Goal: Information Seeking & Learning: Learn about a topic

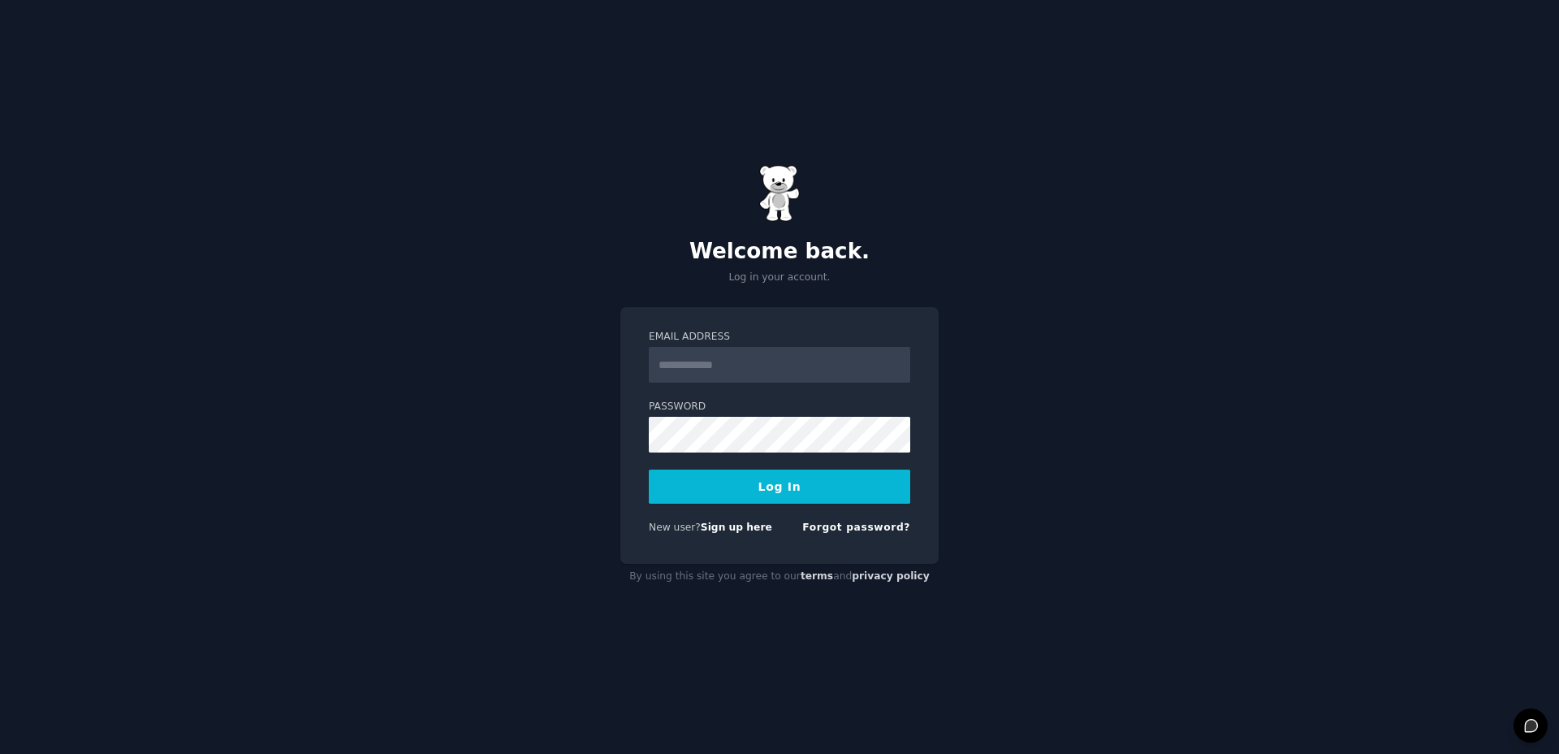
click at [741, 387] on form "Email Address Password Log In New user? Sign up here Forgot password?" at bounding box center [779, 435] width 261 height 211
click at [747, 361] on input "Email Address" at bounding box center [779, 365] width 261 height 36
click at [697, 312] on div "Email Address Password Log In New user? Sign up here Forgot password?" at bounding box center [779, 435] width 318 height 257
click at [762, 400] on label "Password" at bounding box center [779, 407] width 261 height 15
click at [738, 351] on input "Email Address" at bounding box center [779, 365] width 261 height 36
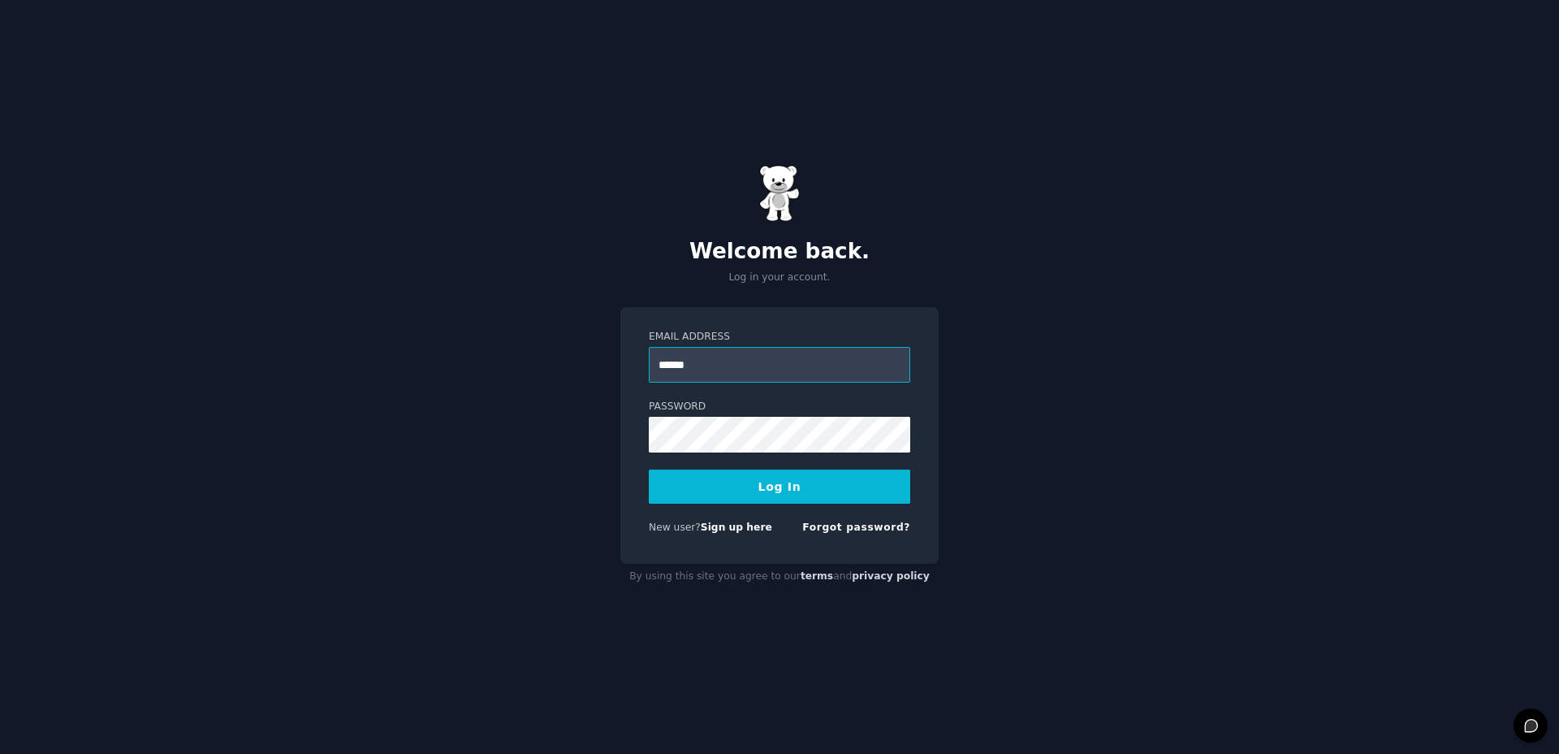
type input "**********"
click at [659, 499] on button "Log In" at bounding box center [779, 486] width 261 height 34
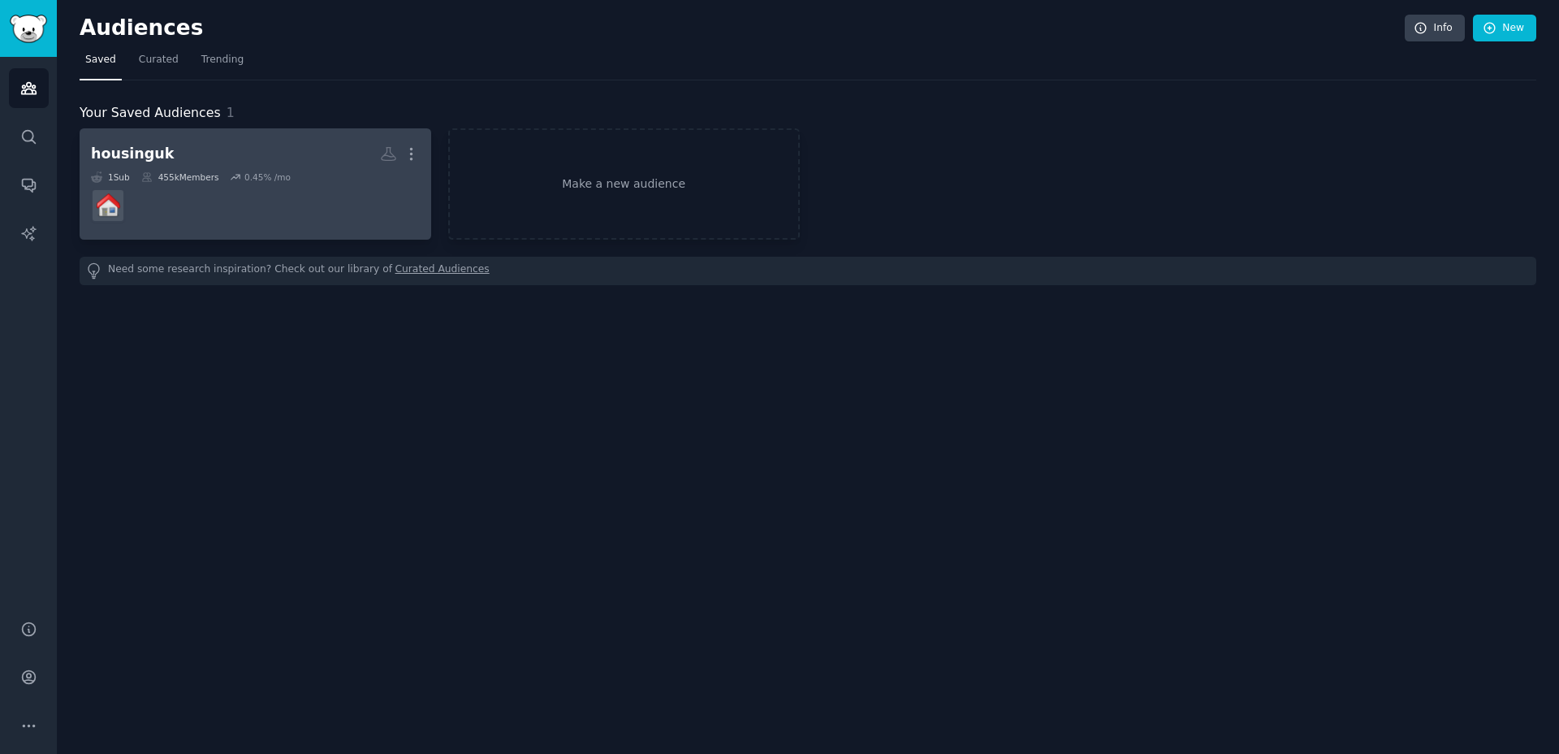
click at [237, 231] on link "housinguk More 1 Sub 455k Members 0.45 % /mo" at bounding box center [256, 183] width 352 height 111
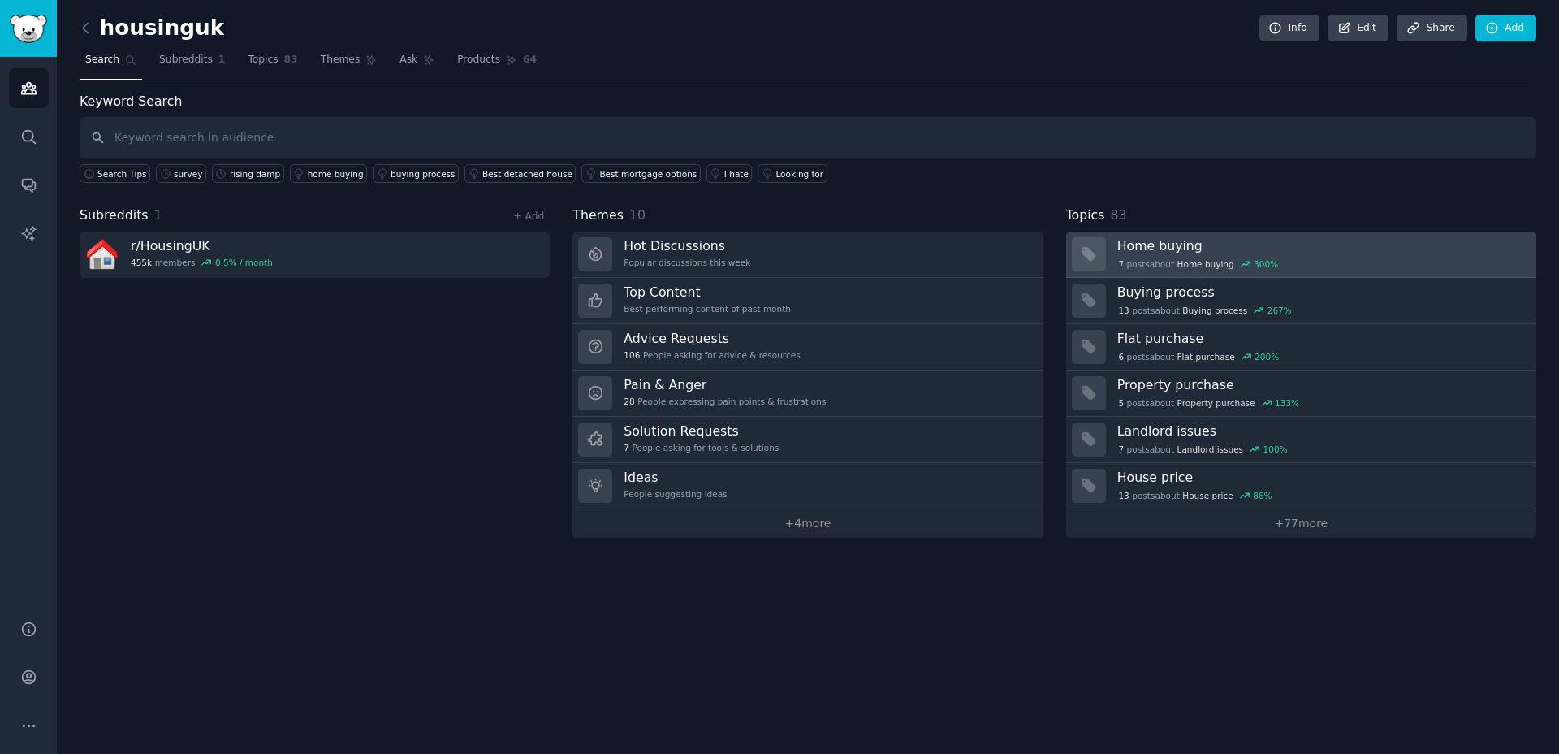
click at [1153, 253] on h3 "Home buying" at bounding box center [1321, 245] width 408 height 17
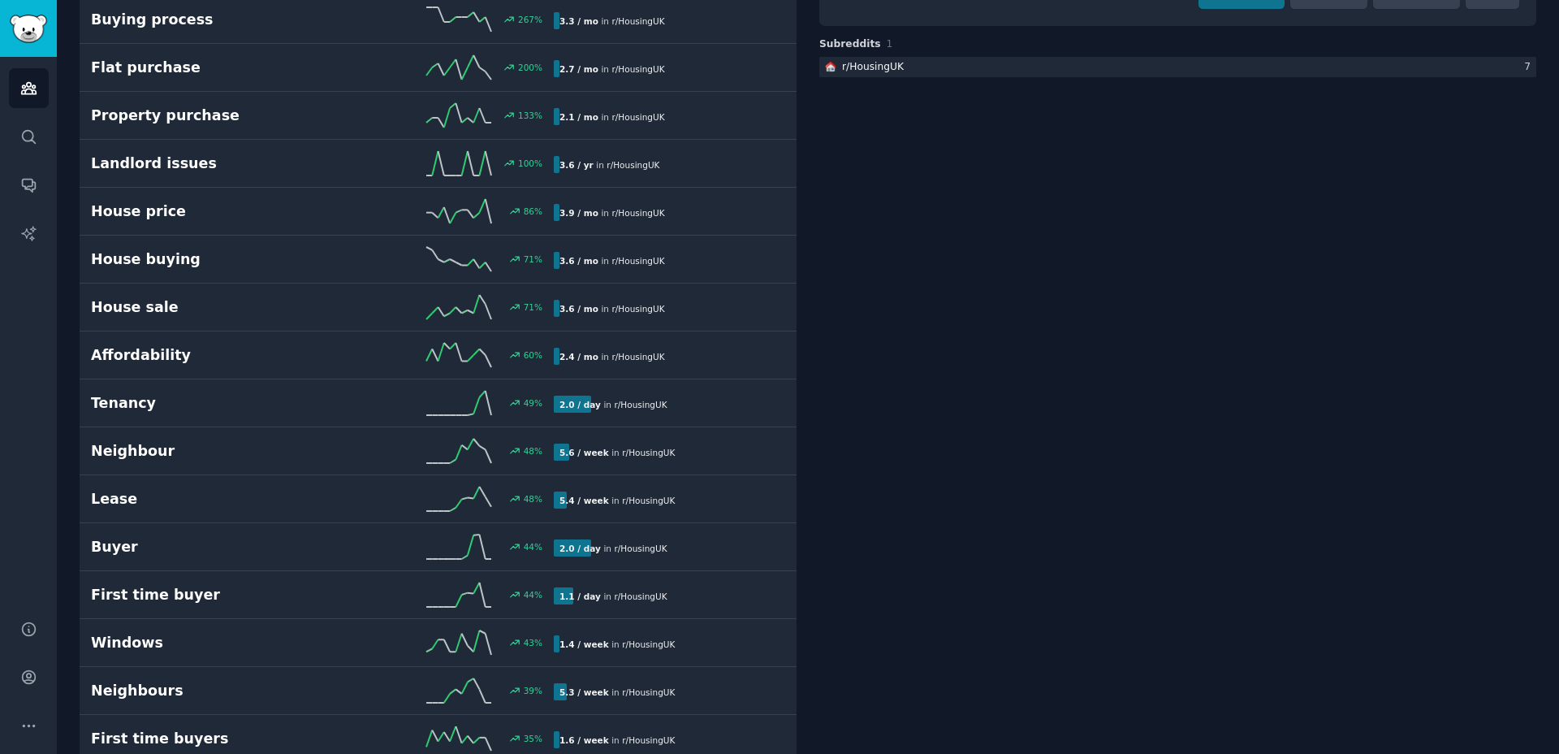
scroll to position [85, 0]
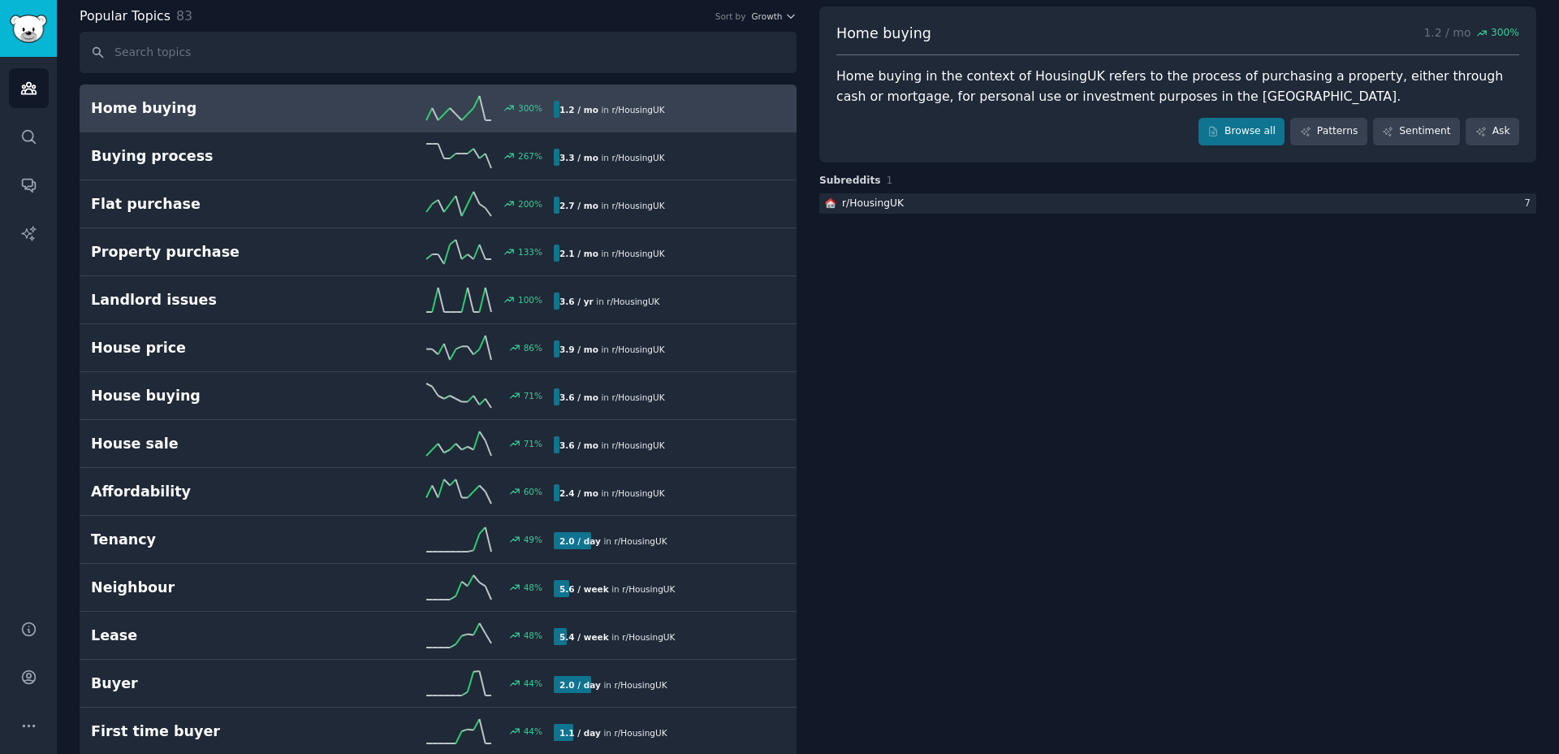
click at [215, 51] on input "text" at bounding box center [438, 52] width 717 height 41
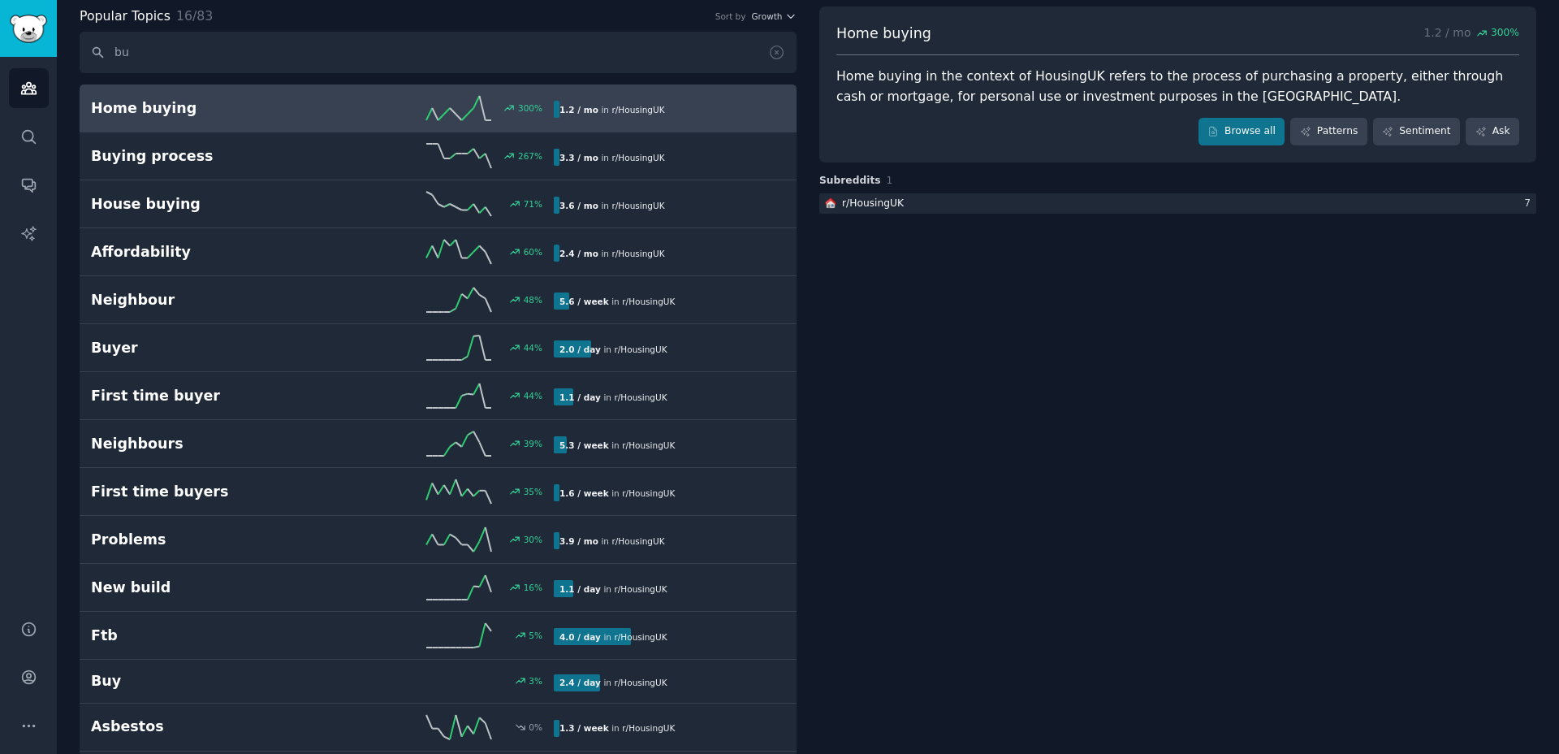
scroll to position [0, 0]
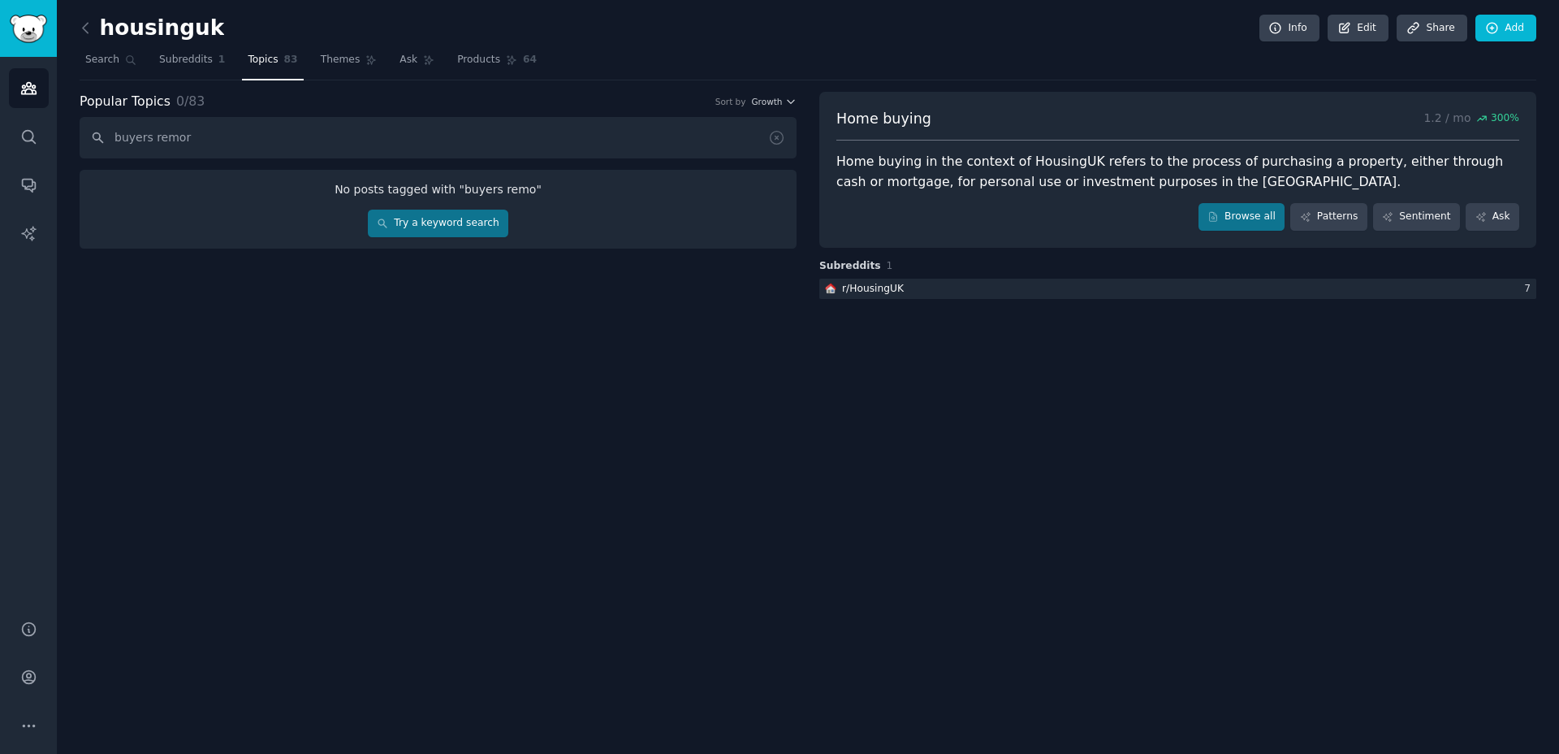
type input "buyers remors"
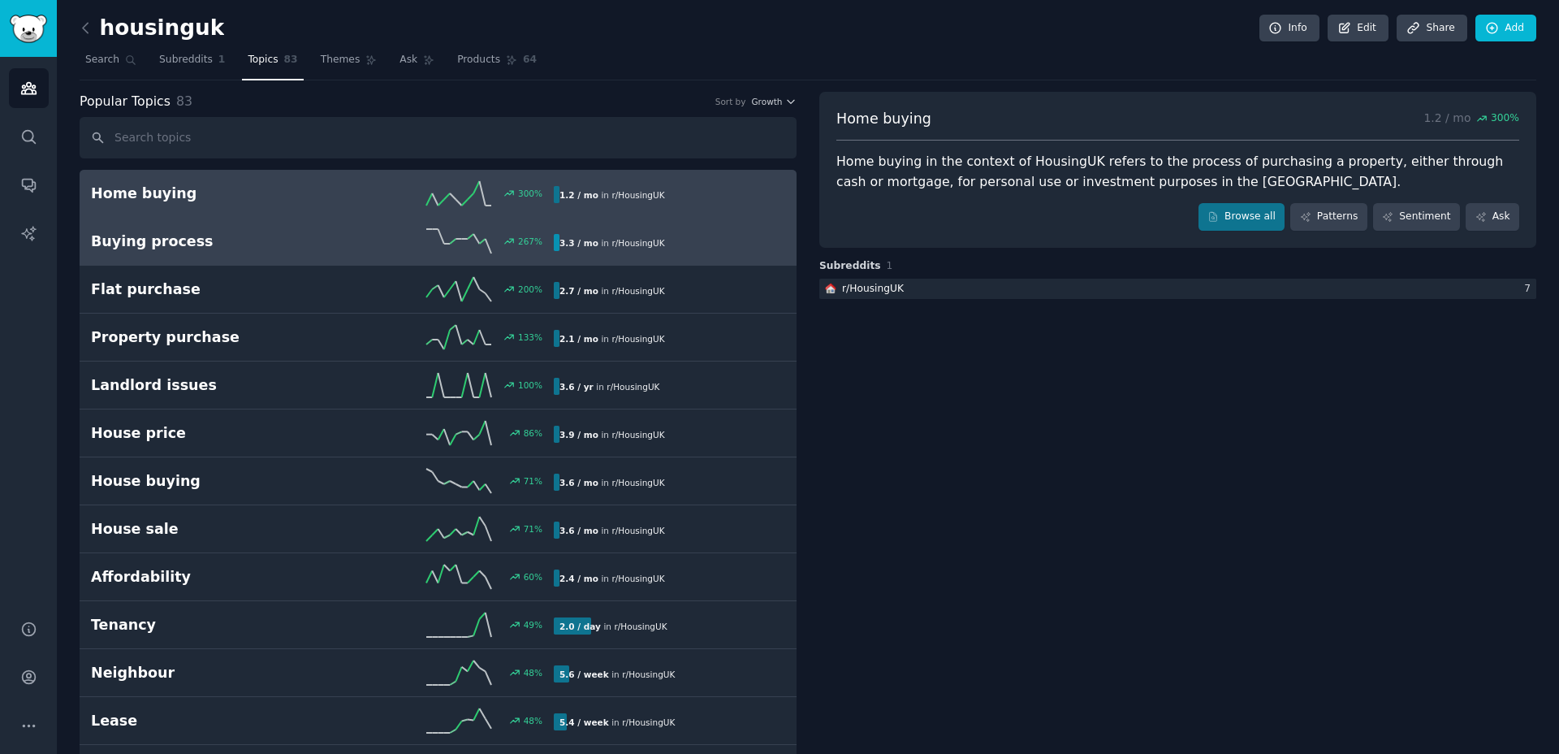
click at [185, 255] on link "Buying process 267 % 3.3 / mo in r/ HousingUK" at bounding box center [438, 242] width 717 height 48
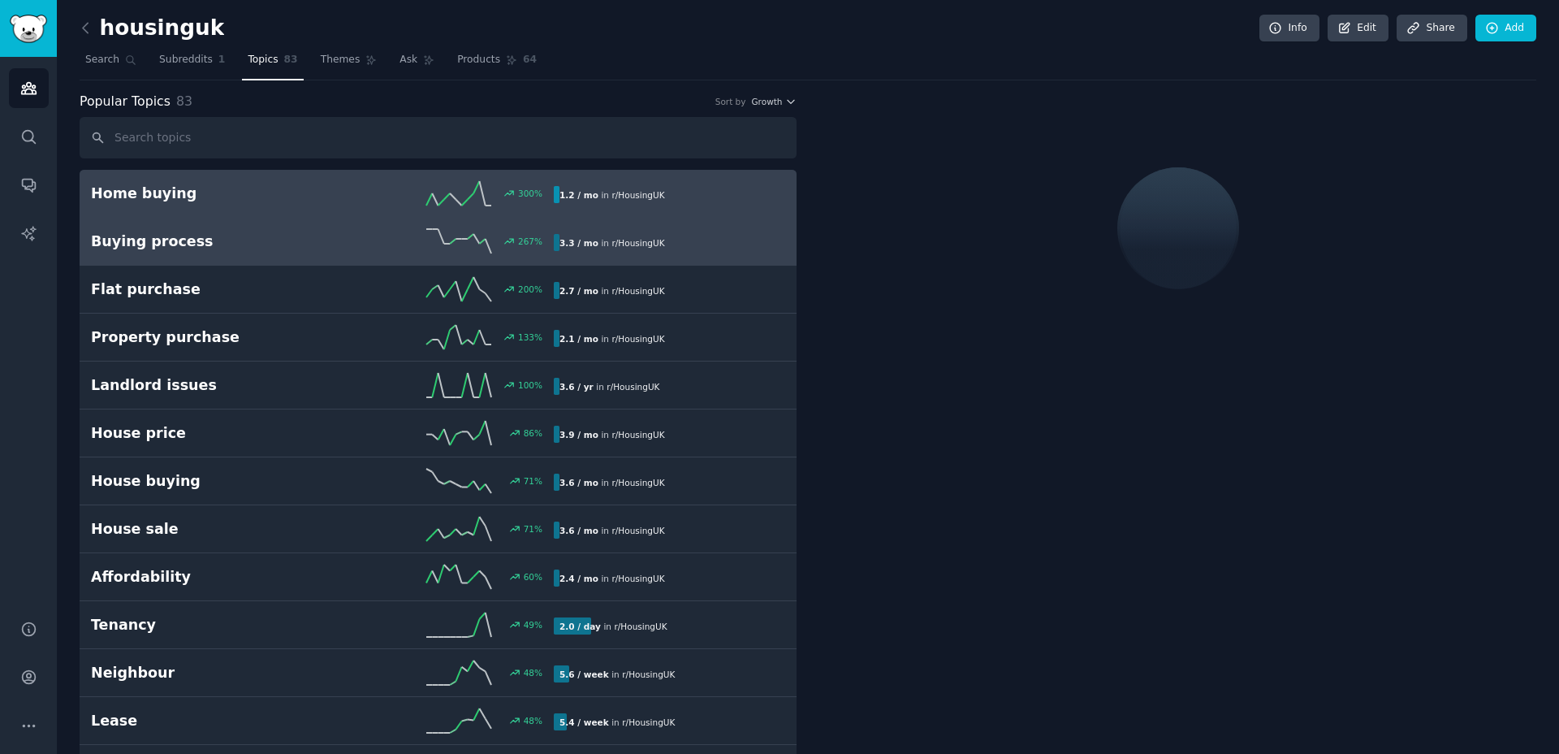
click at [199, 192] on h2 "Home buying" at bounding box center [206, 194] width 231 height 20
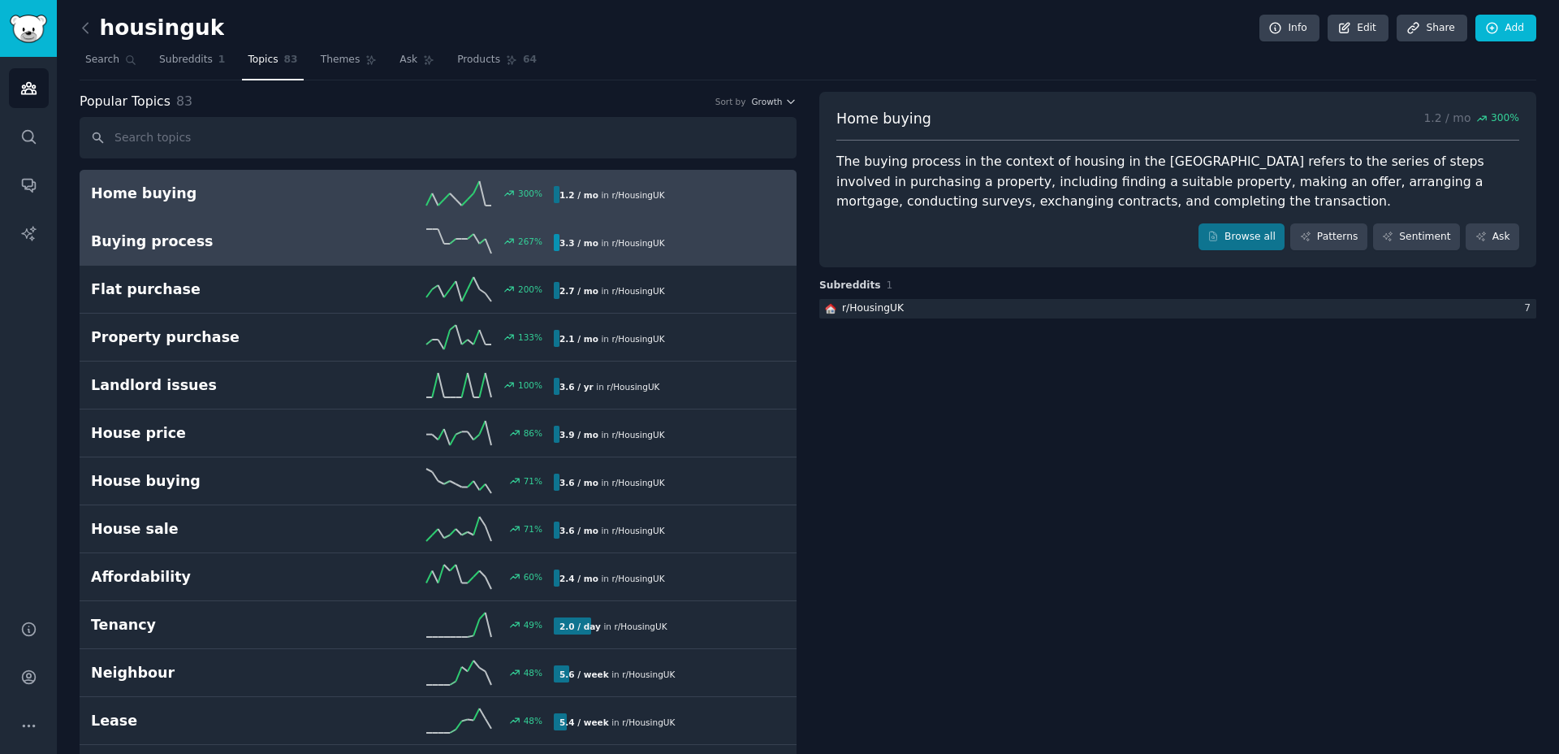
click at [706, 245] on div "3.3 / mo in r/ HousingUK" at bounding box center [664, 242] width 220 height 17
click at [625, 204] on div "Home buying 300 % 1.2 / mo in r/ HousingUK" at bounding box center [438, 193] width 694 height 24
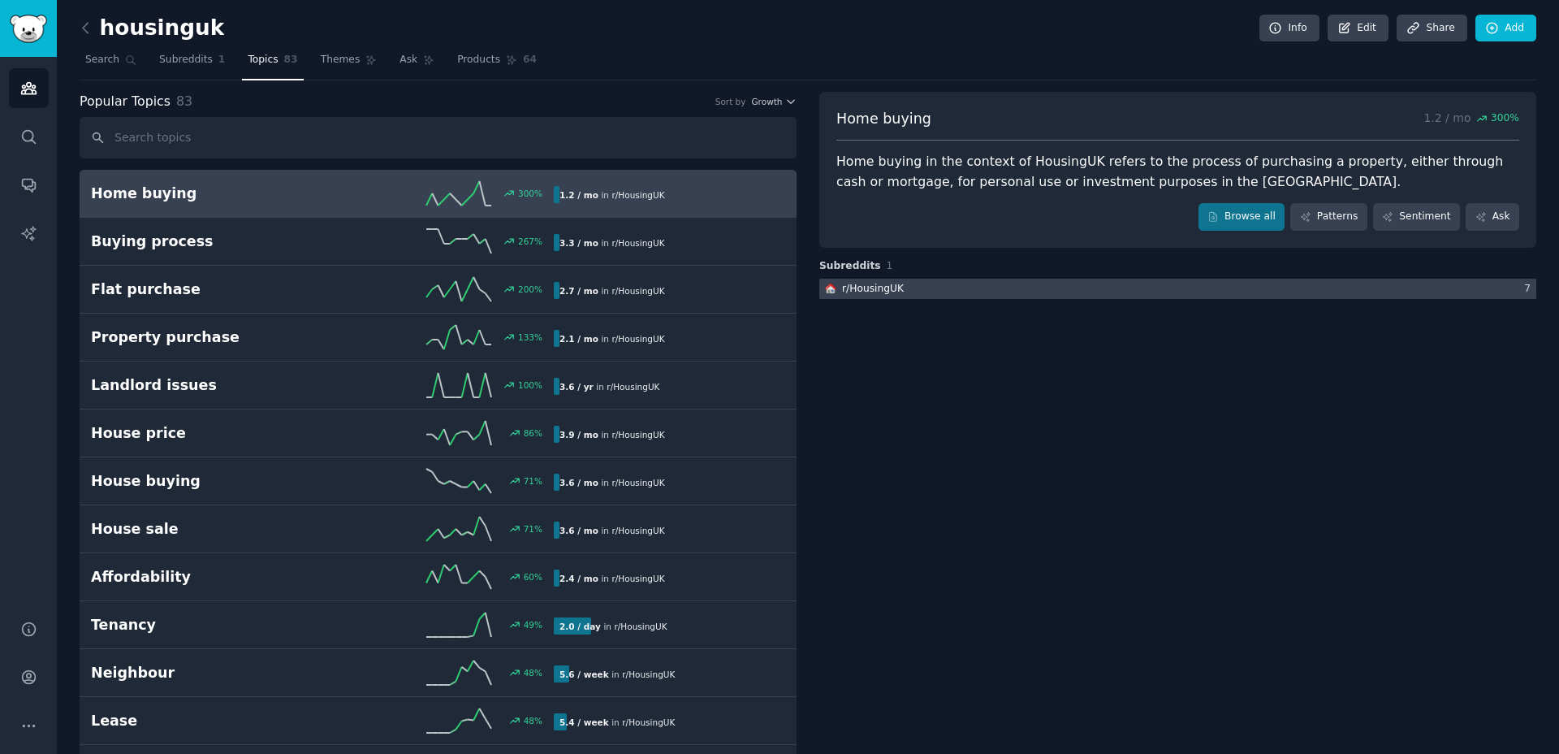
click at [862, 292] on div "r/ HousingUK" at bounding box center [873, 289] width 62 height 15
click at [1233, 214] on link "Browse all" at bounding box center [1242, 217] width 87 height 28
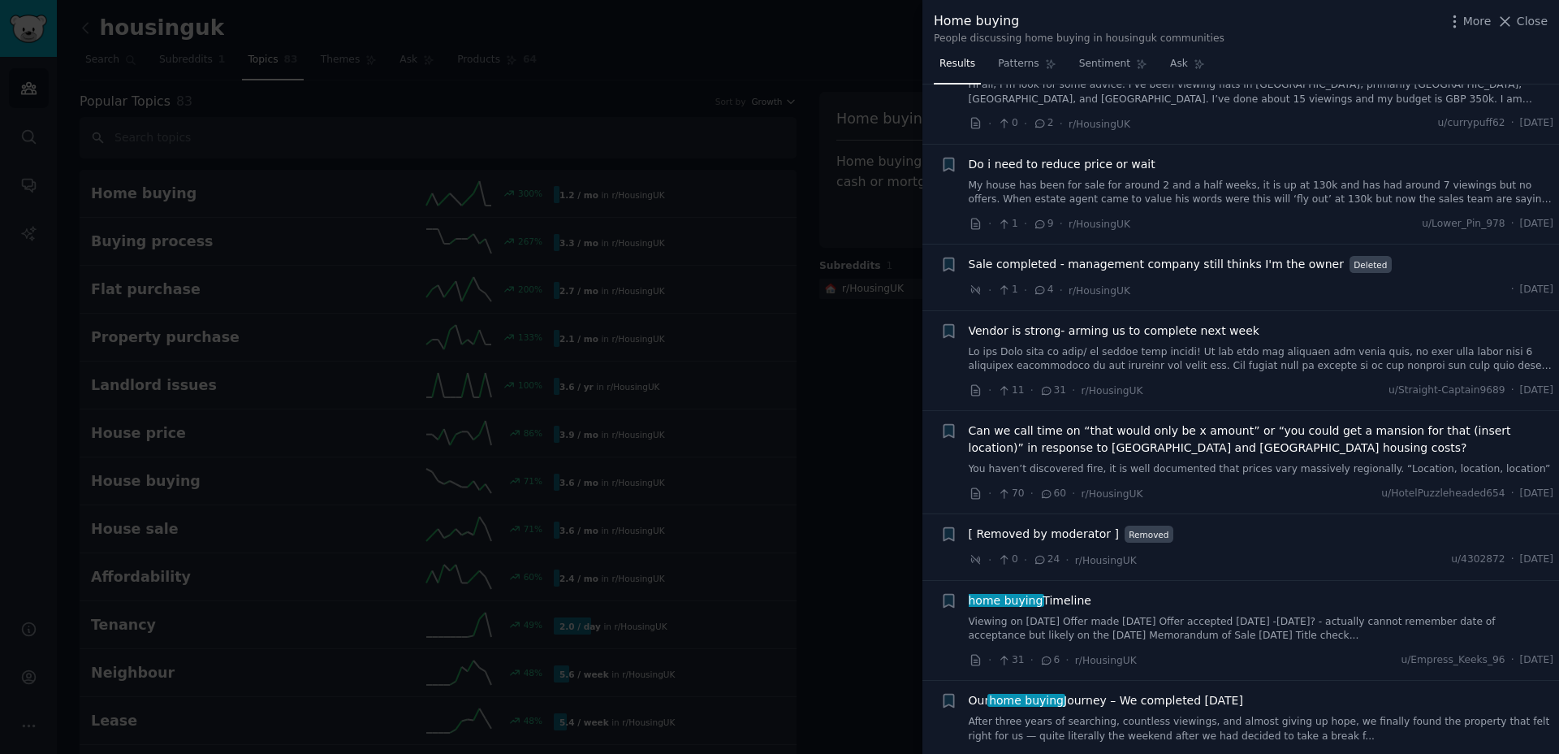
scroll to position [190, 0]
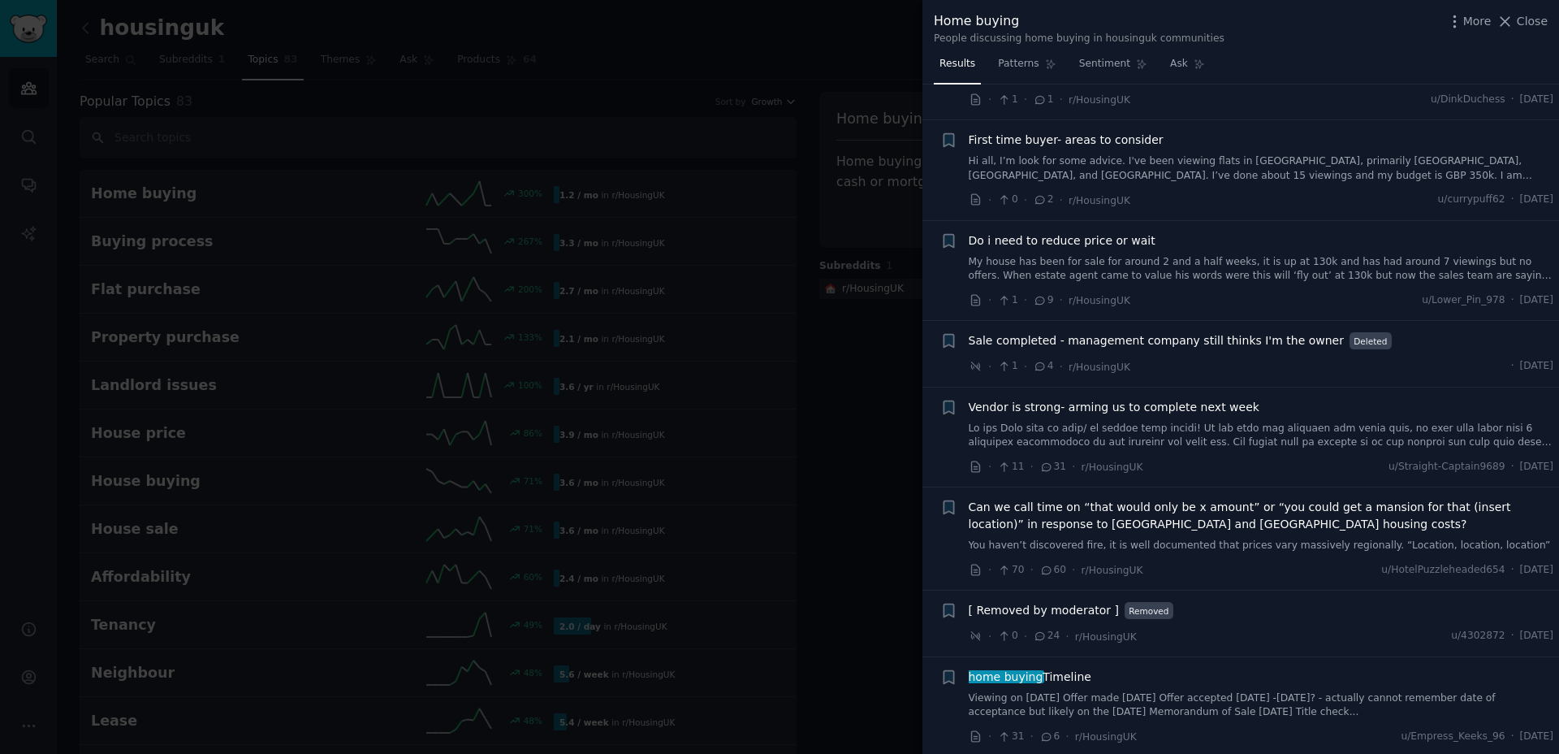
click at [855, 372] on div at bounding box center [779, 377] width 1559 height 754
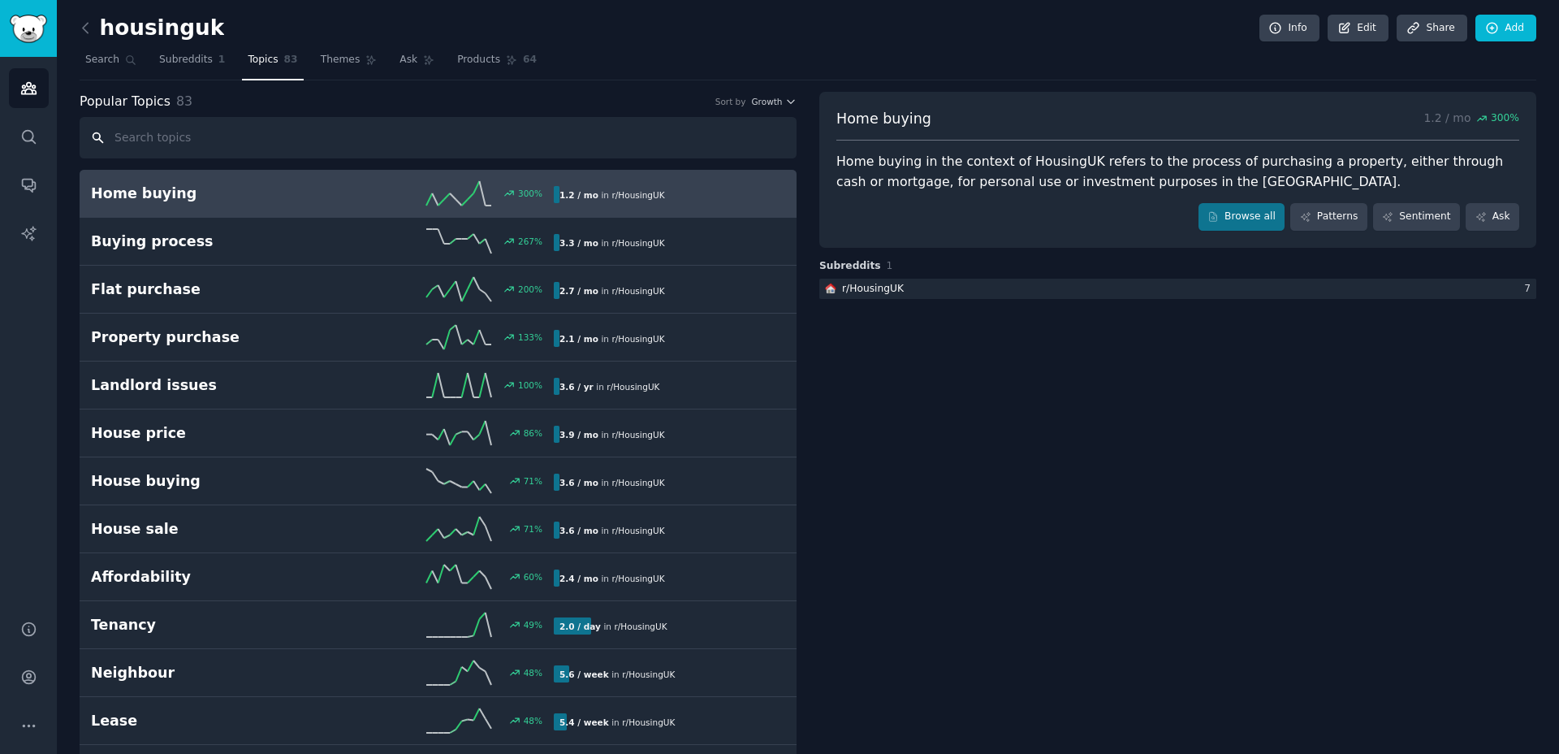
click at [296, 140] on input "text" at bounding box center [438, 137] width 717 height 41
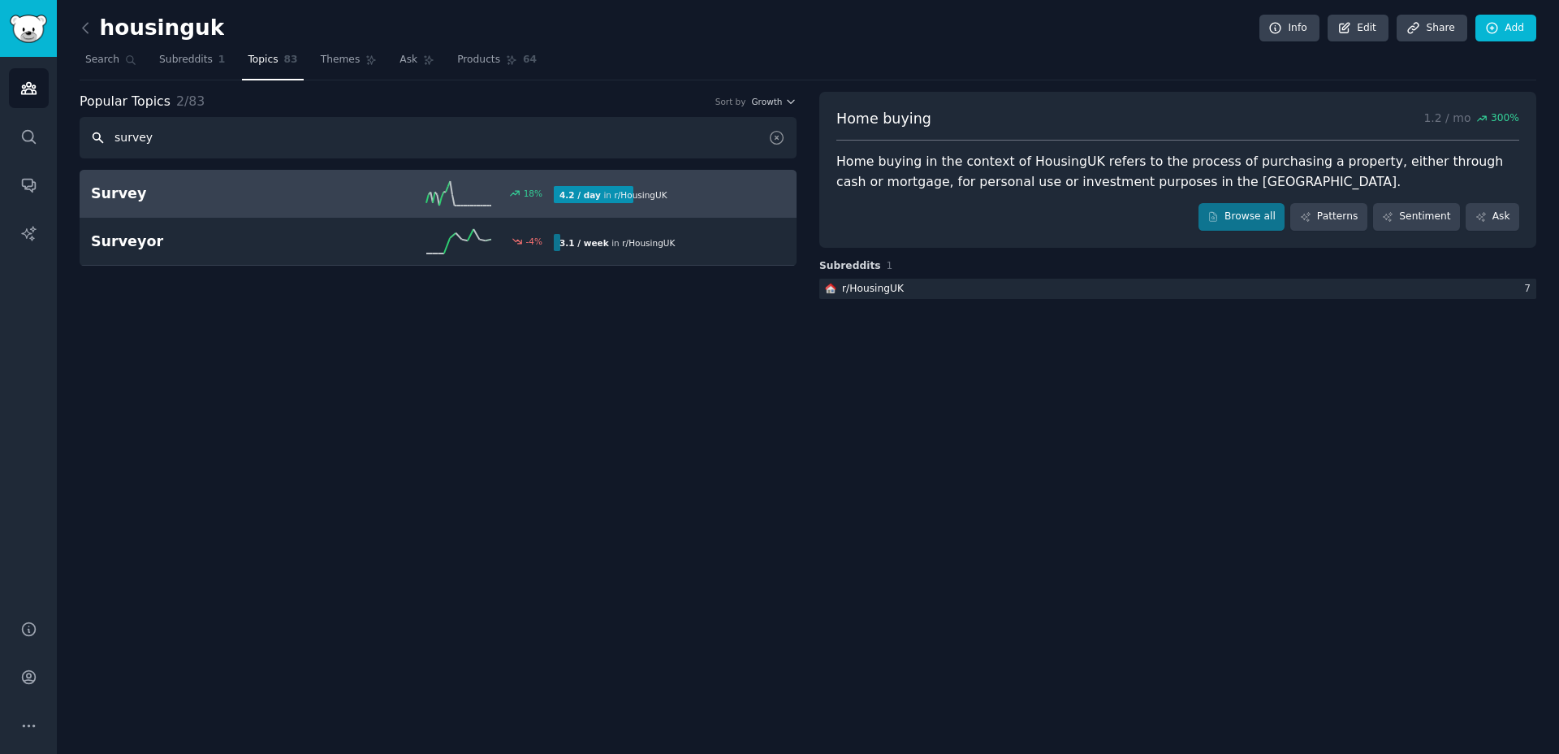
type input "survey"
click at [218, 202] on h2 "Survey" at bounding box center [206, 194] width 231 height 20
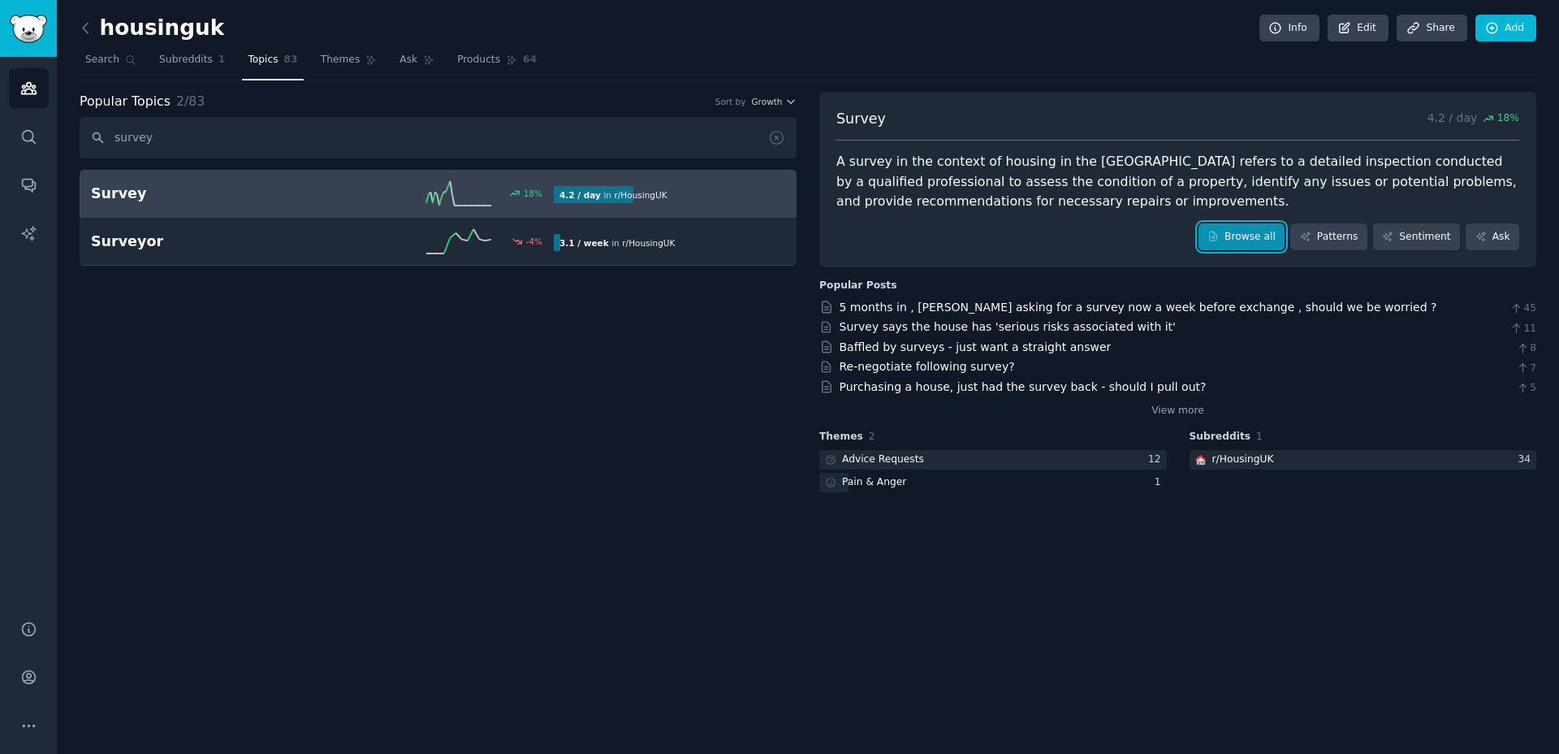
click at [1255, 235] on link "Browse all" at bounding box center [1242, 237] width 87 height 28
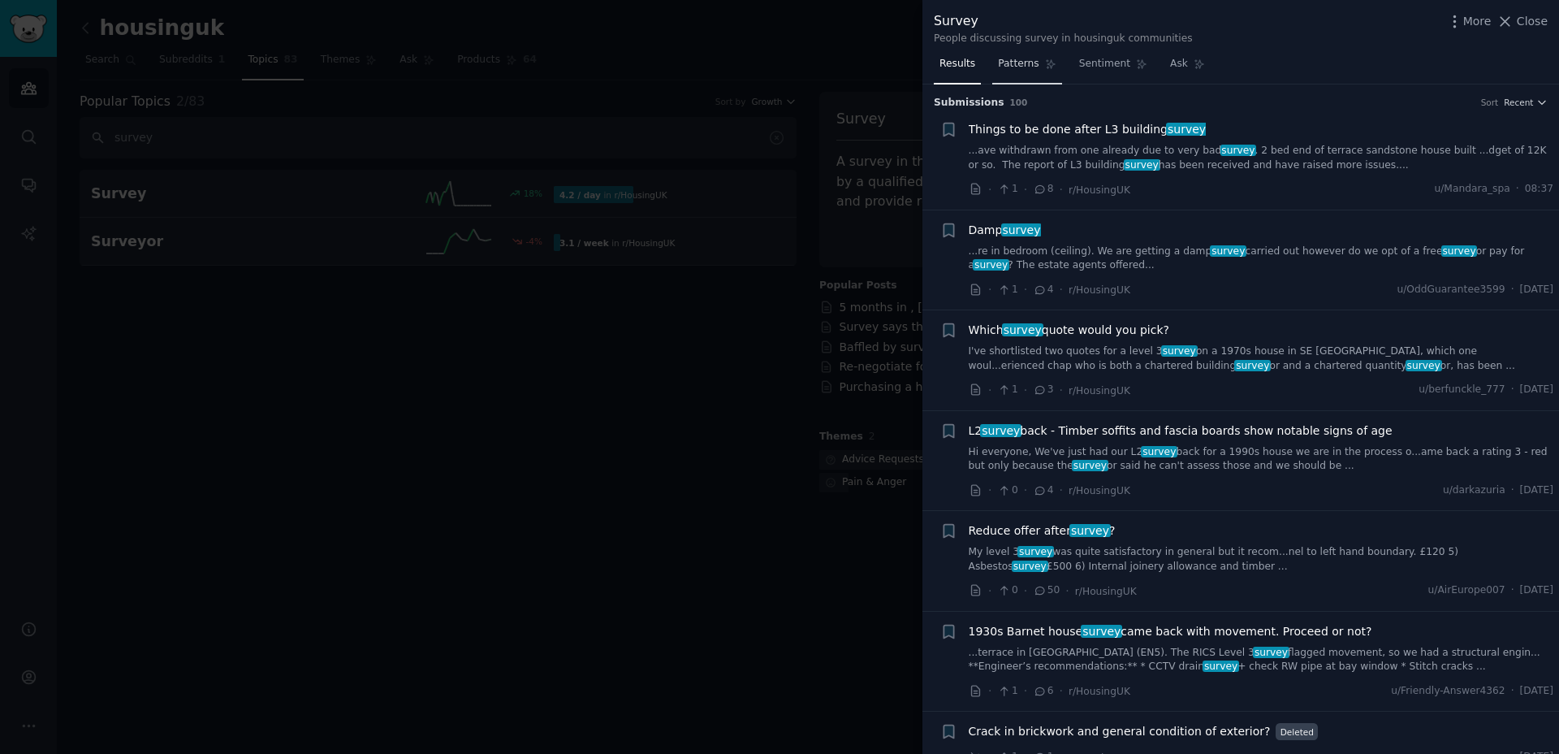
click at [1026, 63] on span "Patterns" at bounding box center [1018, 64] width 41 height 15
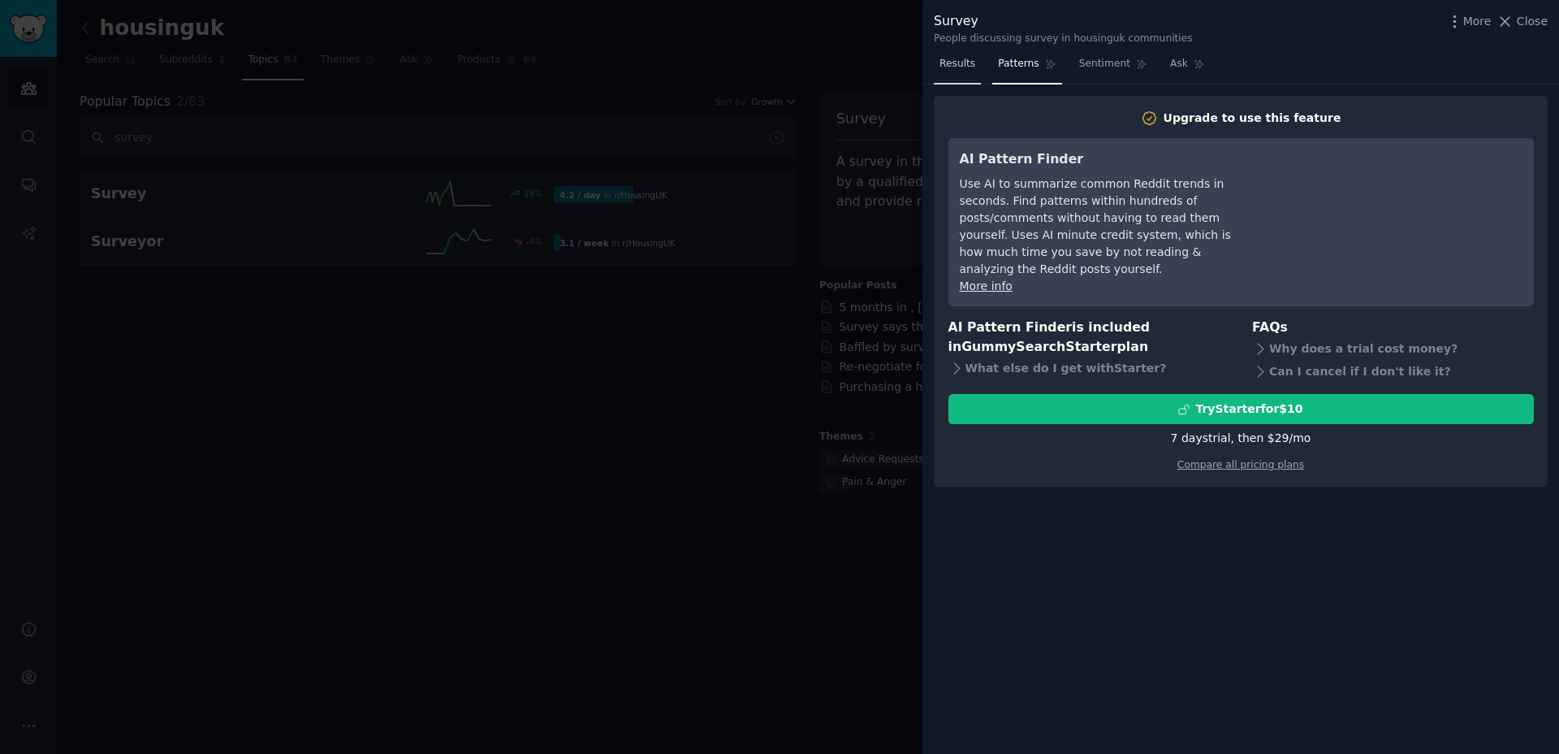
click at [946, 68] on span "Results" at bounding box center [958, 64] width 36 height 15
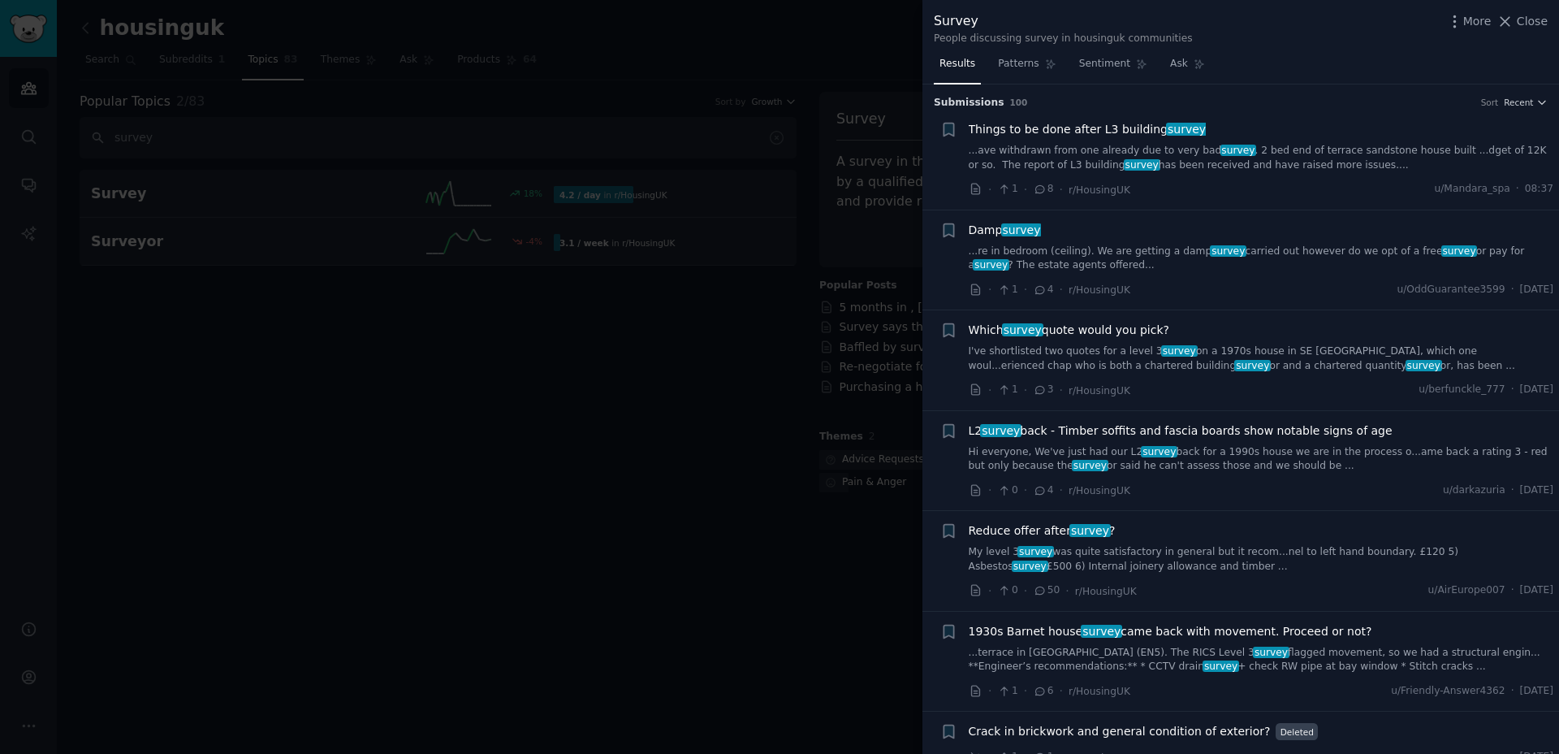
click at [555, 369] on div at bounding box center [779, 377] width 1559 height 754
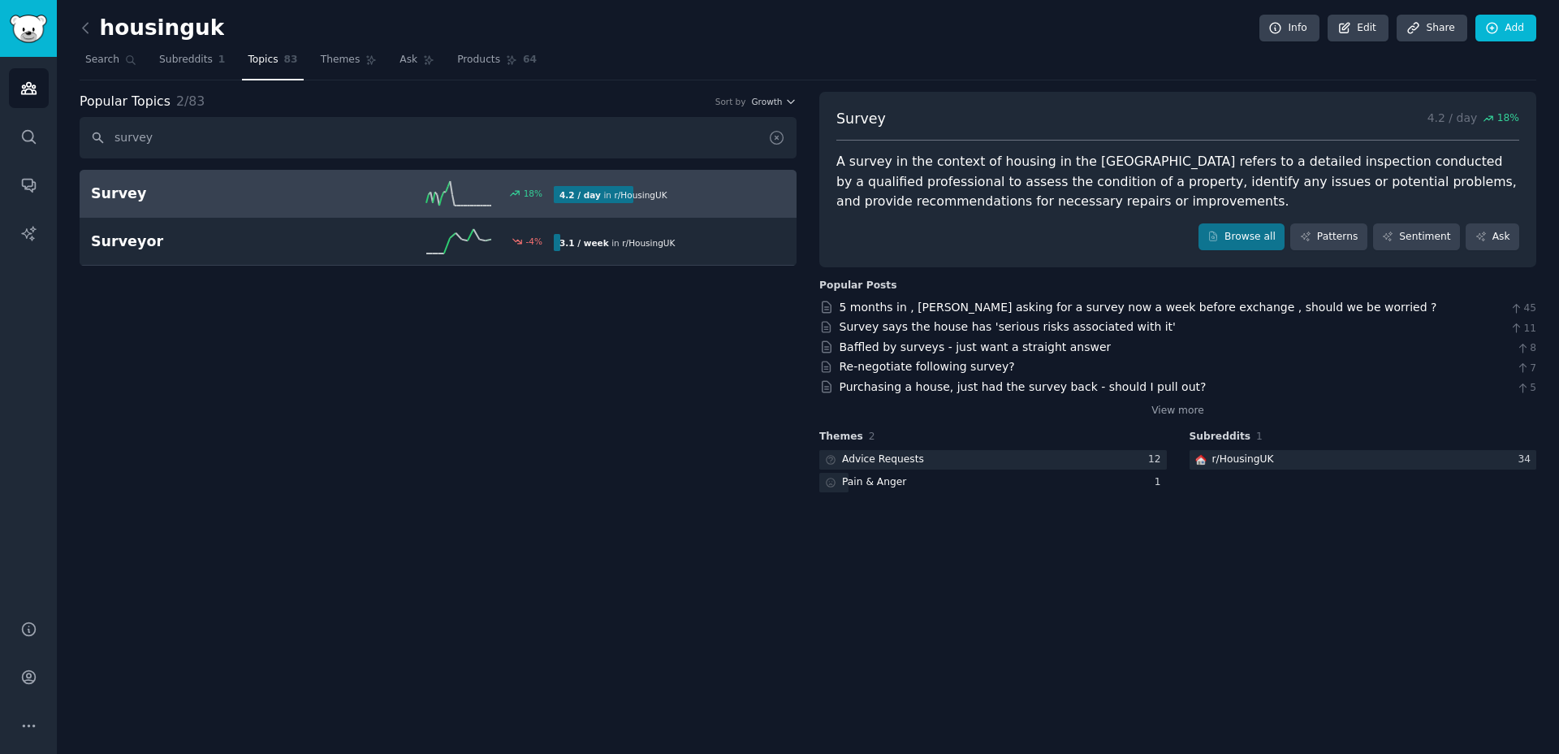
click at [777, 140] on icon at bounding box center [776, 137] width 17 height 17
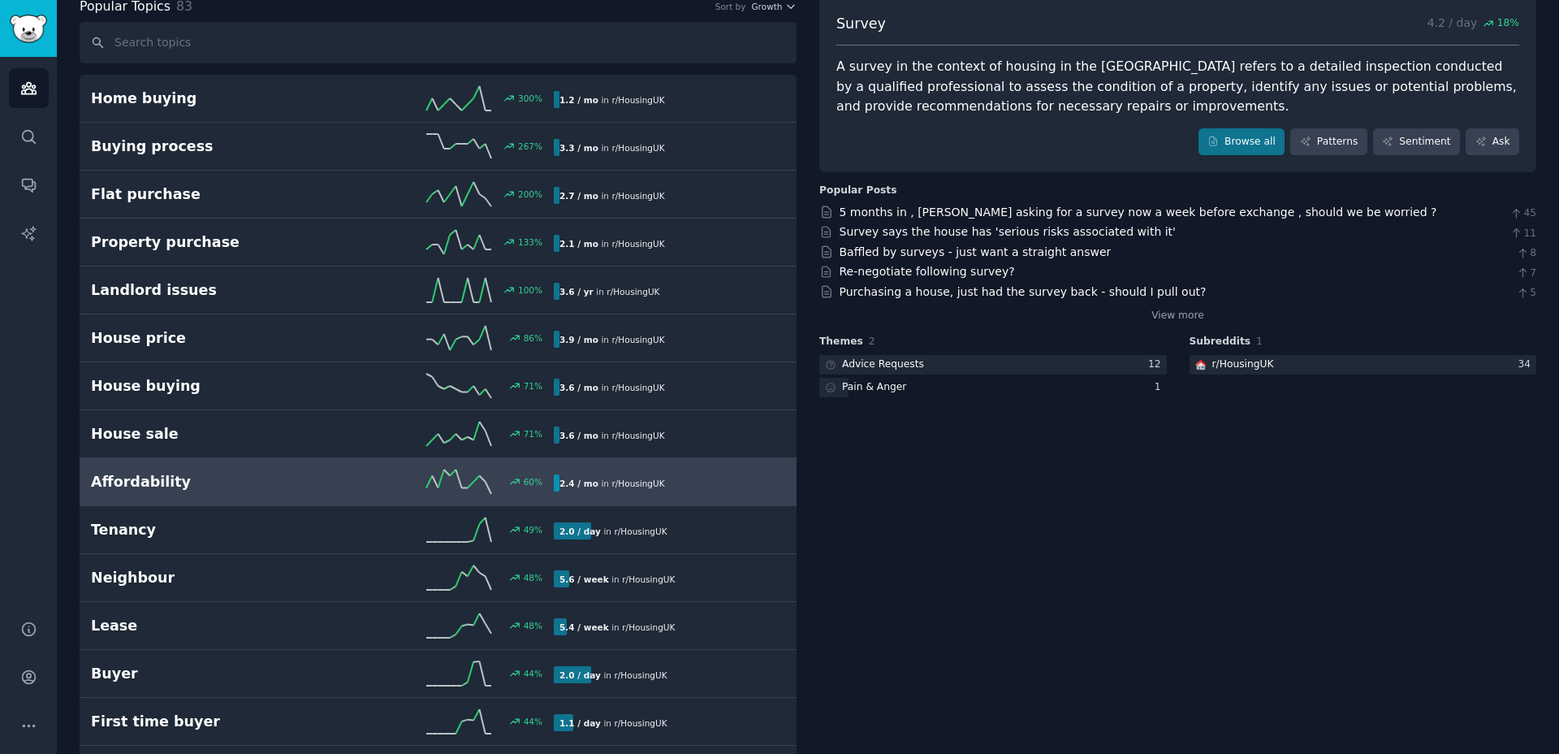
scroll to position [606, 0]
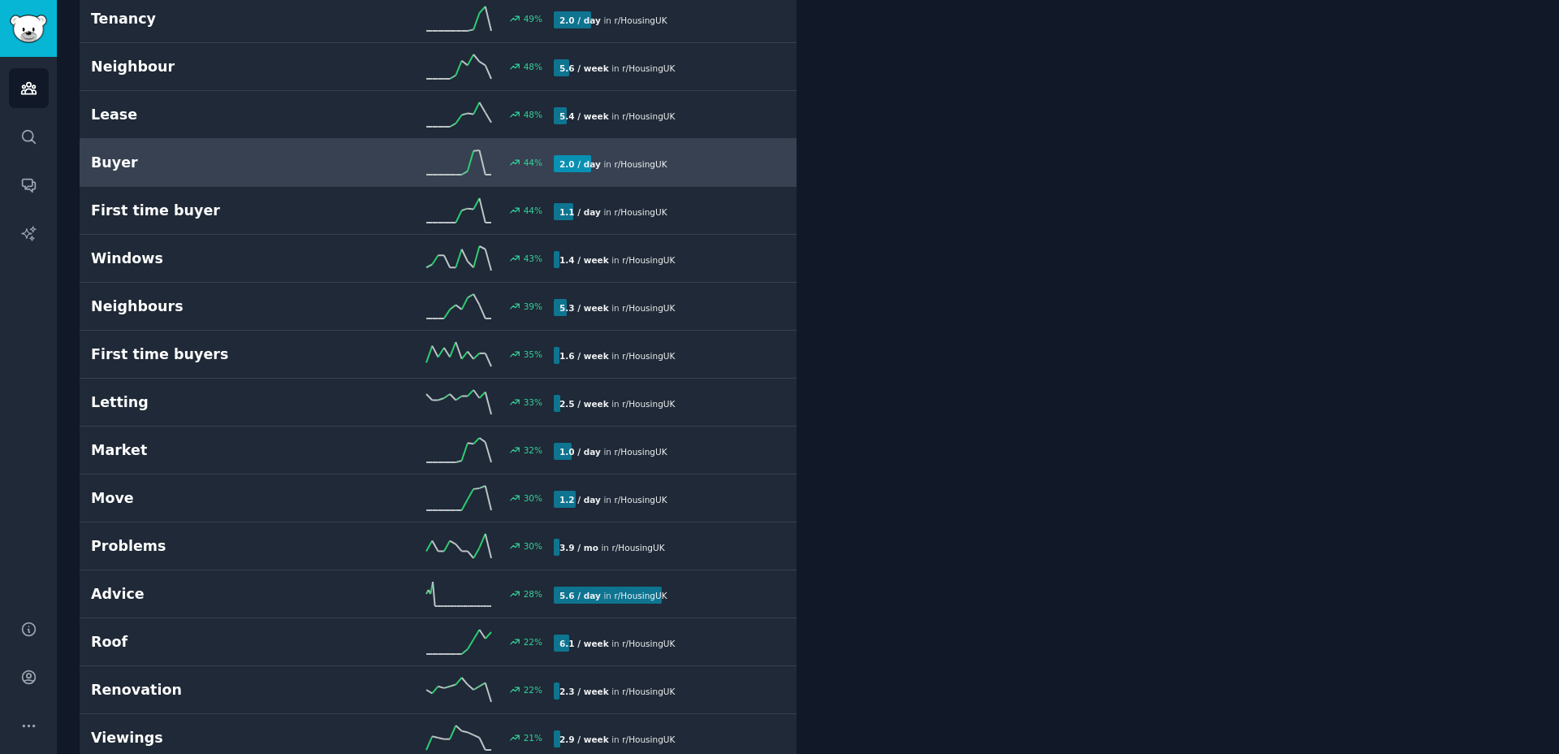
click at [630, 185] on link "Buyer 44 % 2.0 / day in r/ HousingUK" at bounding box center [438, 163] width 717 height 48
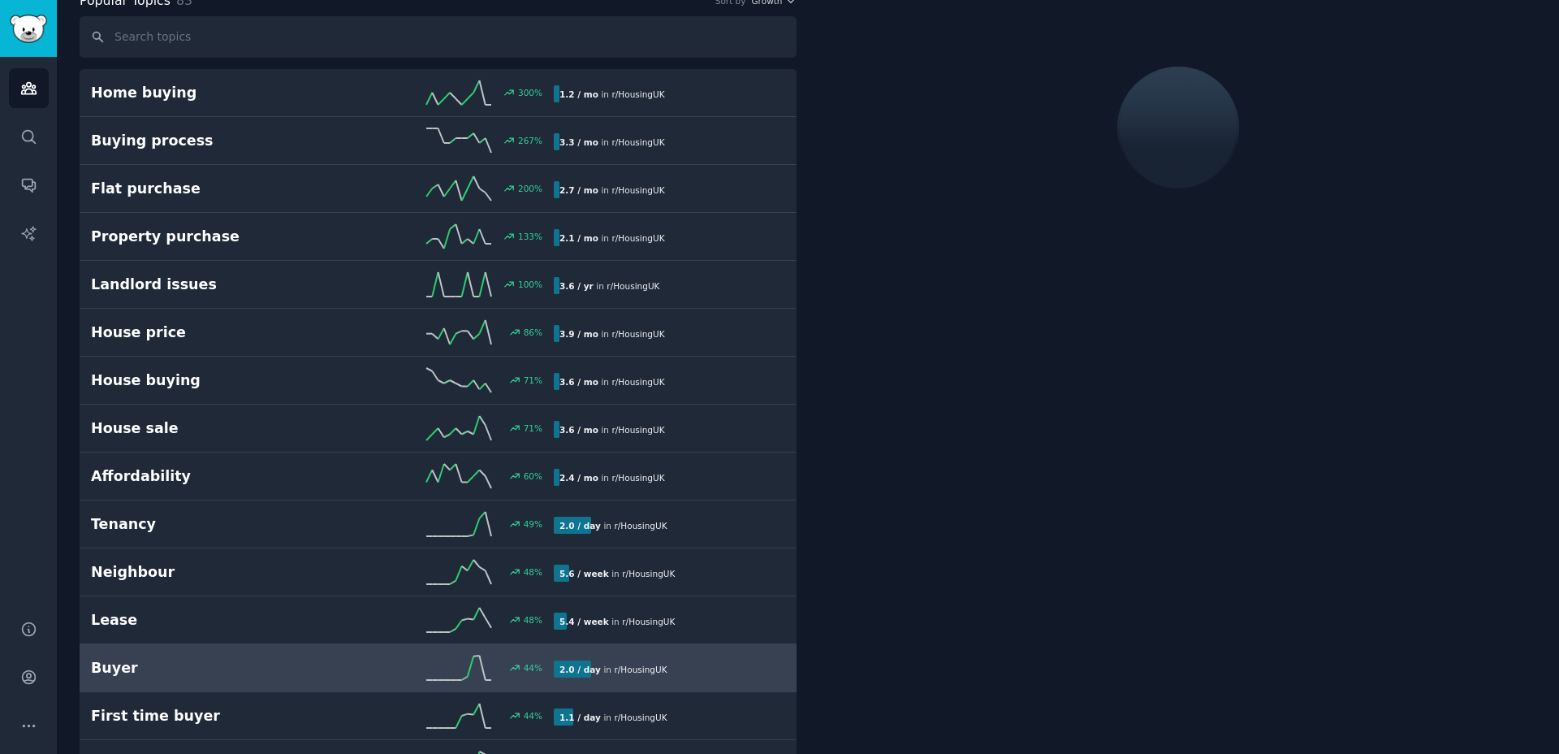
scroll to position [91, 0]
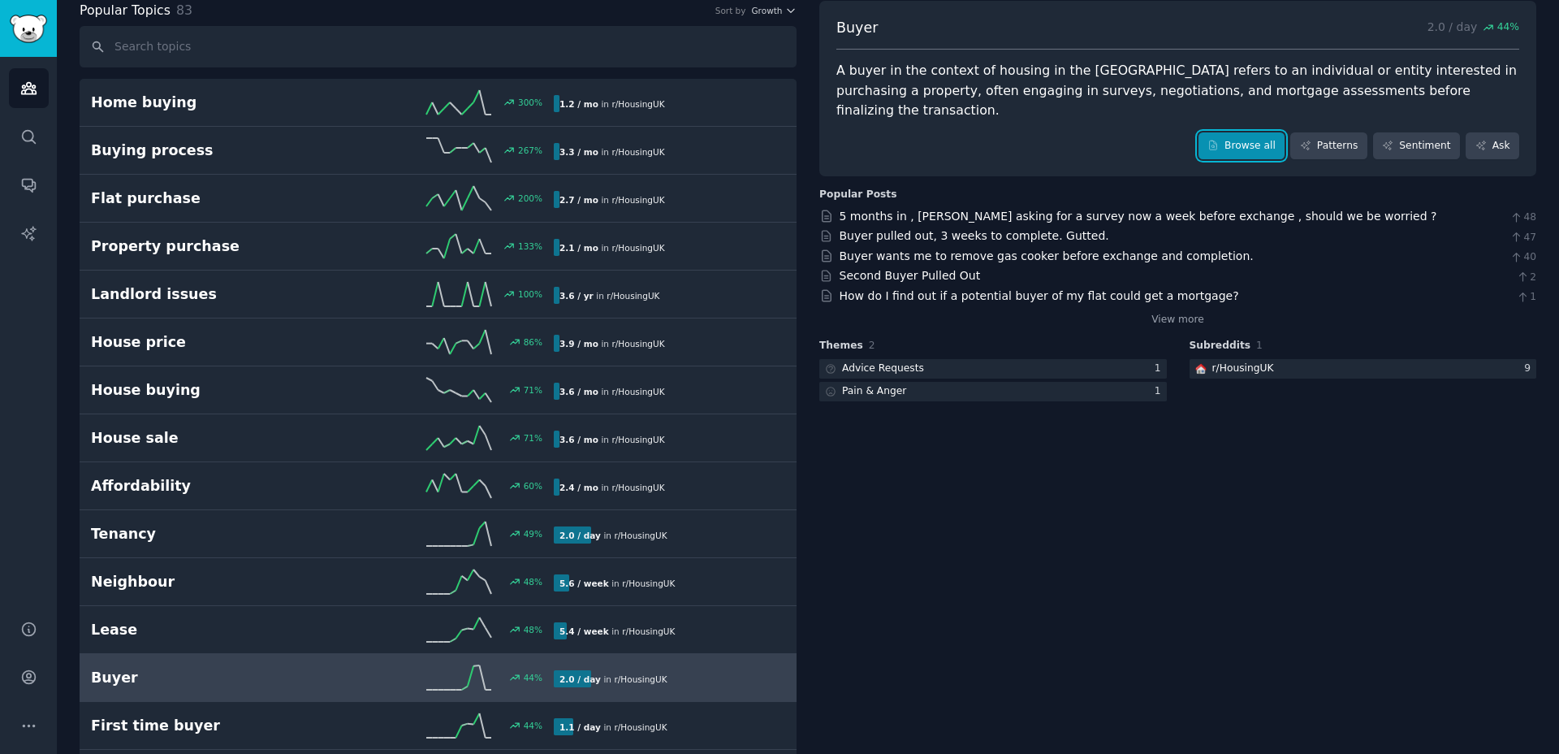
click at [1223, 132] on link "Browse all" at bounding box center [1242, 146] width 87 height 28
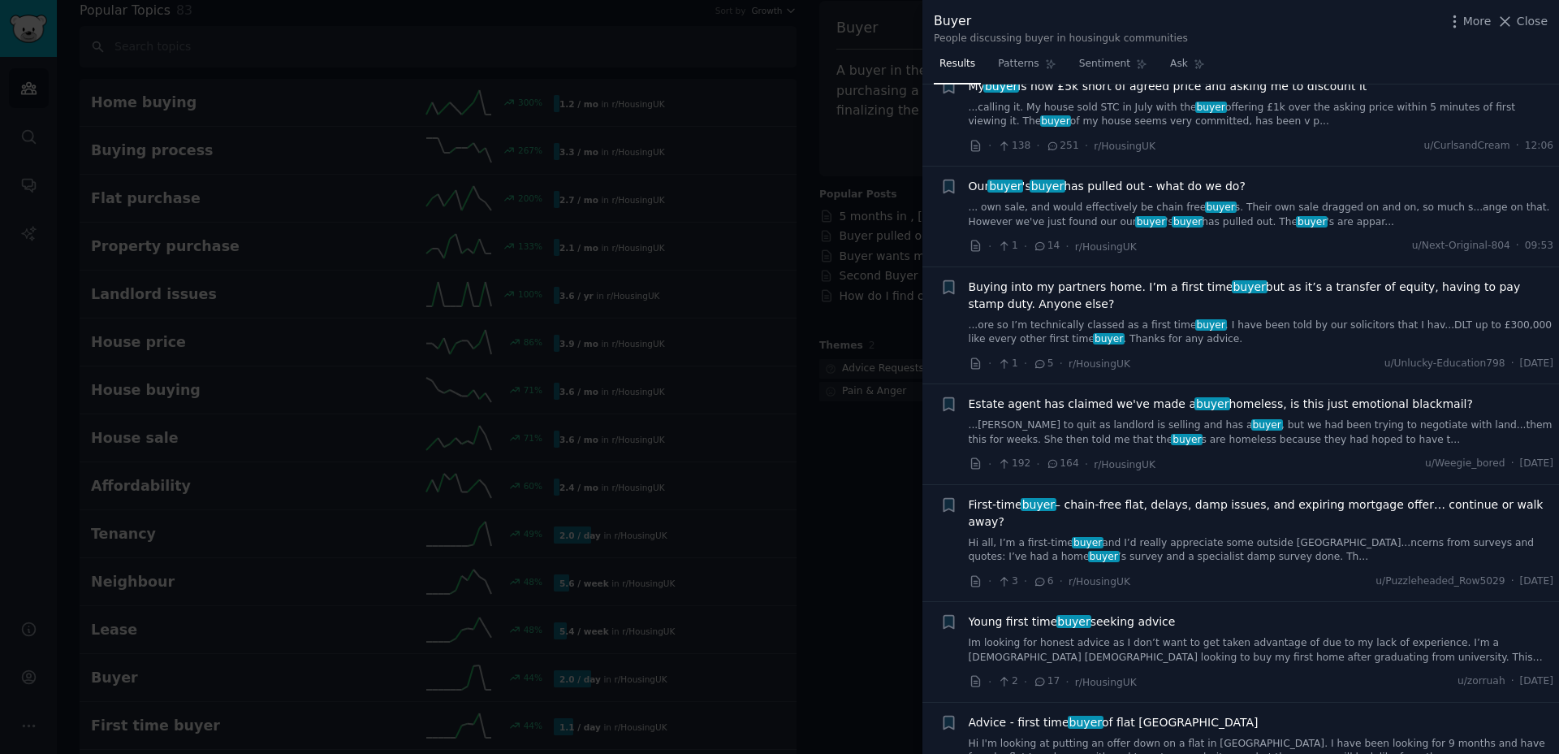
scroll to position [151, 0]
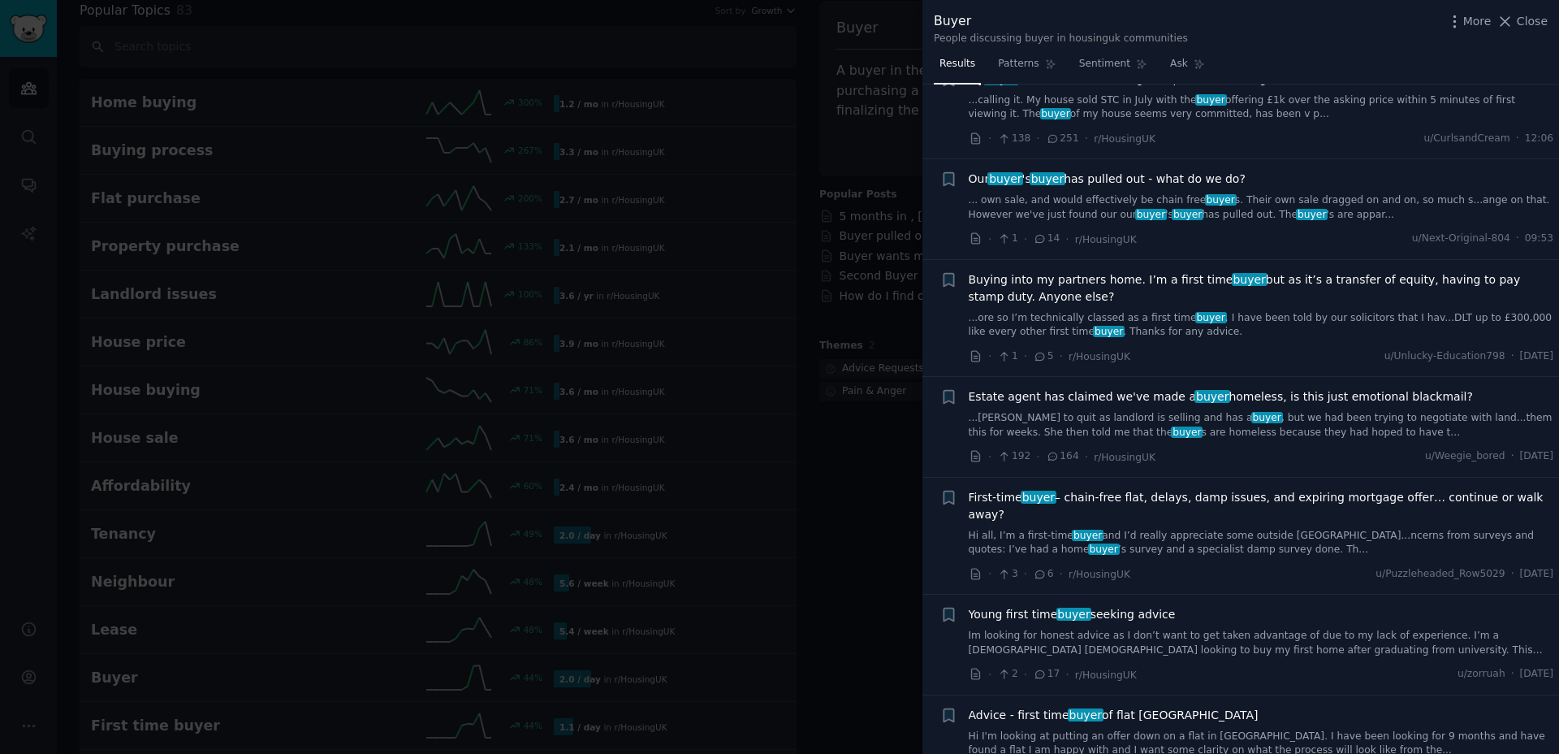
click at [836, 453] on div at bounding box center [779, 377] width 1559 height 754
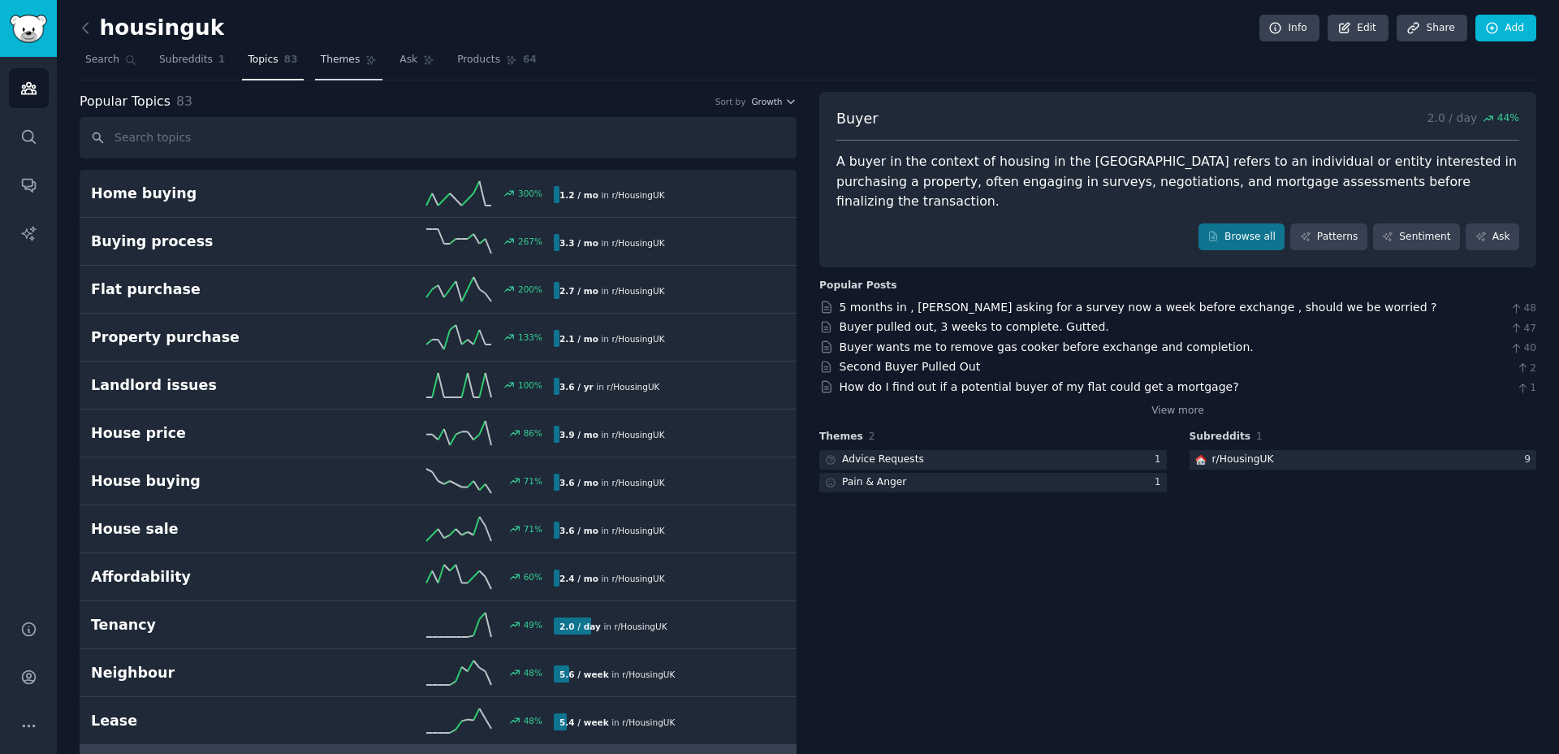
click at [347, 54] on span "Themes" at bounding box center [341, 60] width 40 height 15
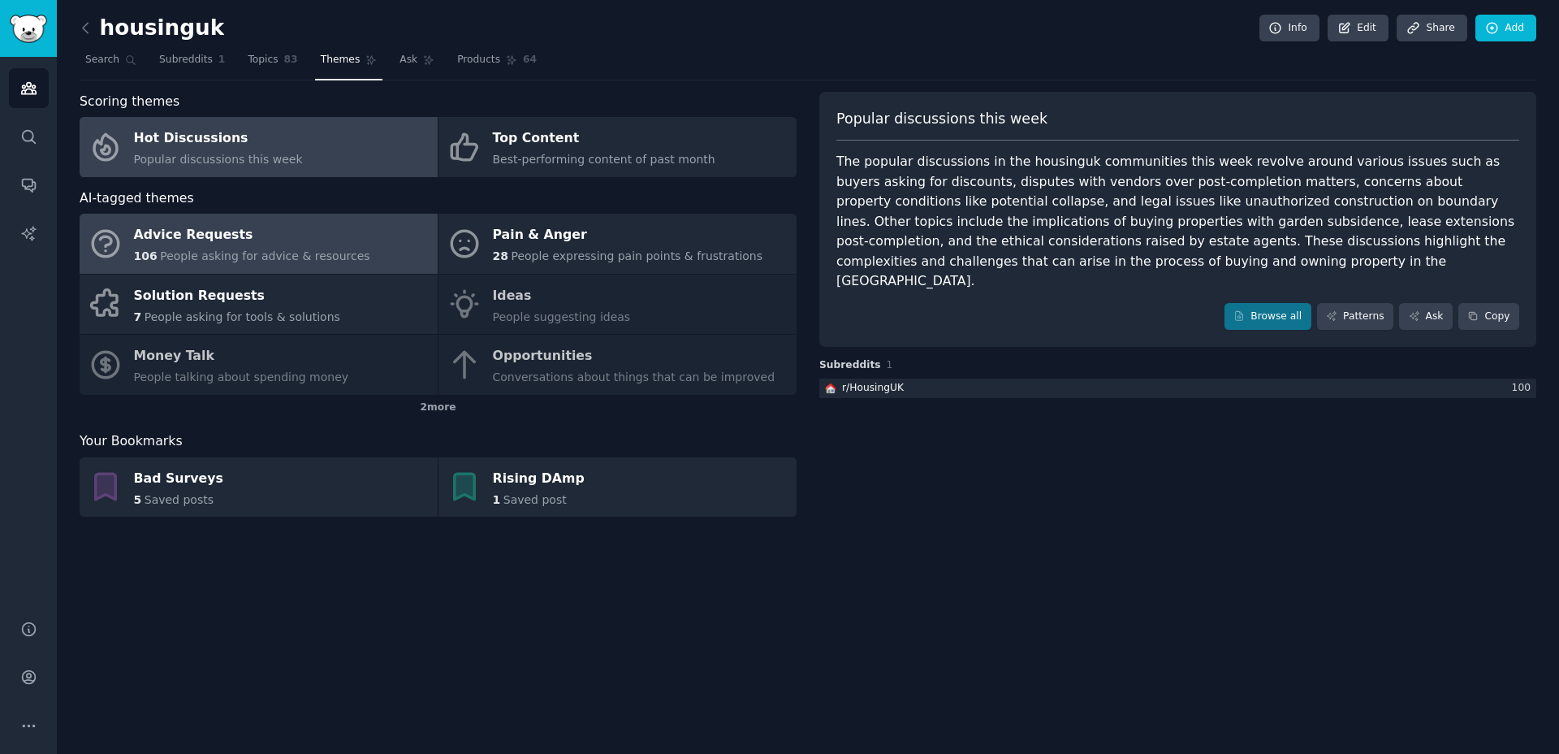
click at [228, 257] on span "People asking for advice & resources" at bounding box center [265, 255] width 210 height 13
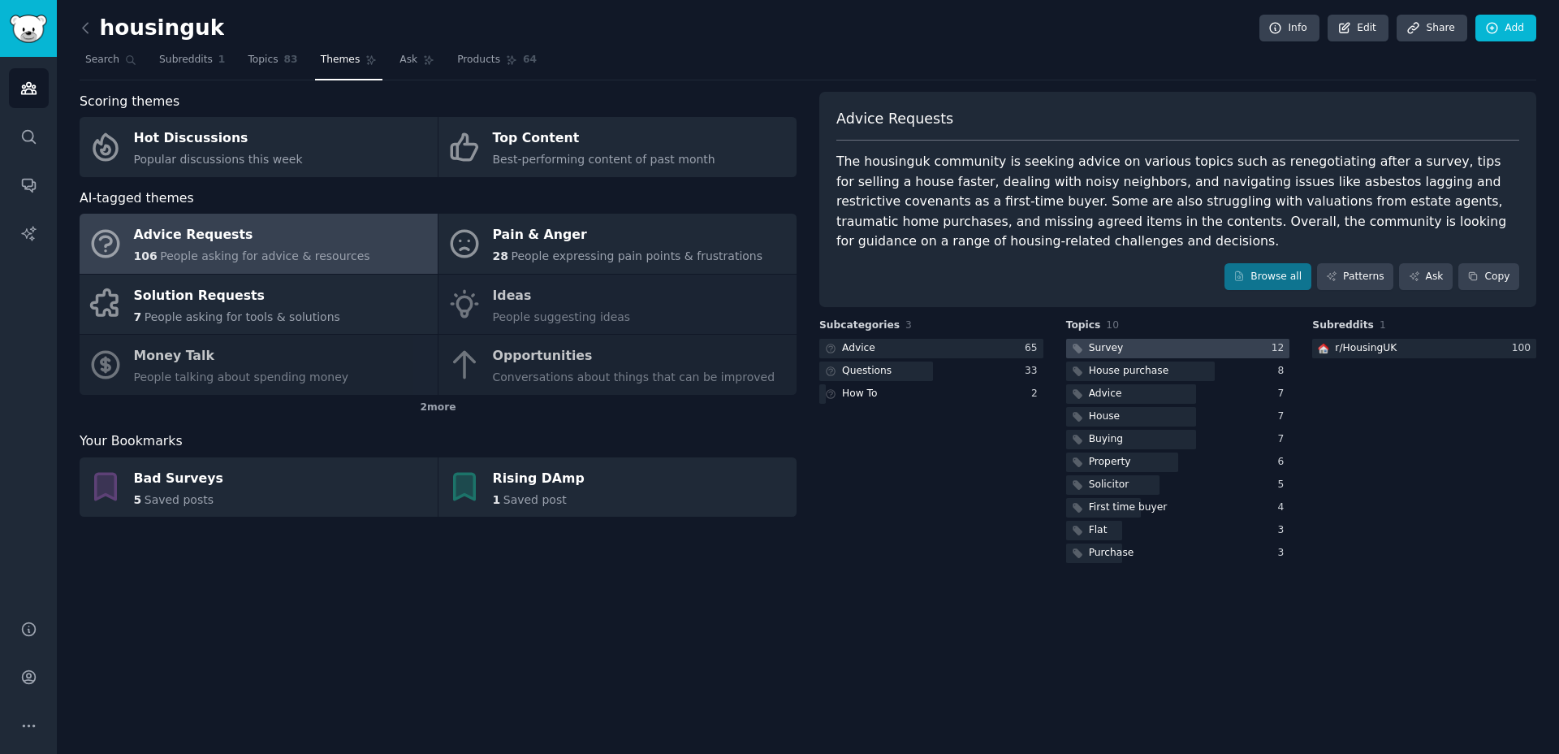
click at [1112, 349] on div "Survey" at bounding box center [1106, 348] width 35 height 15
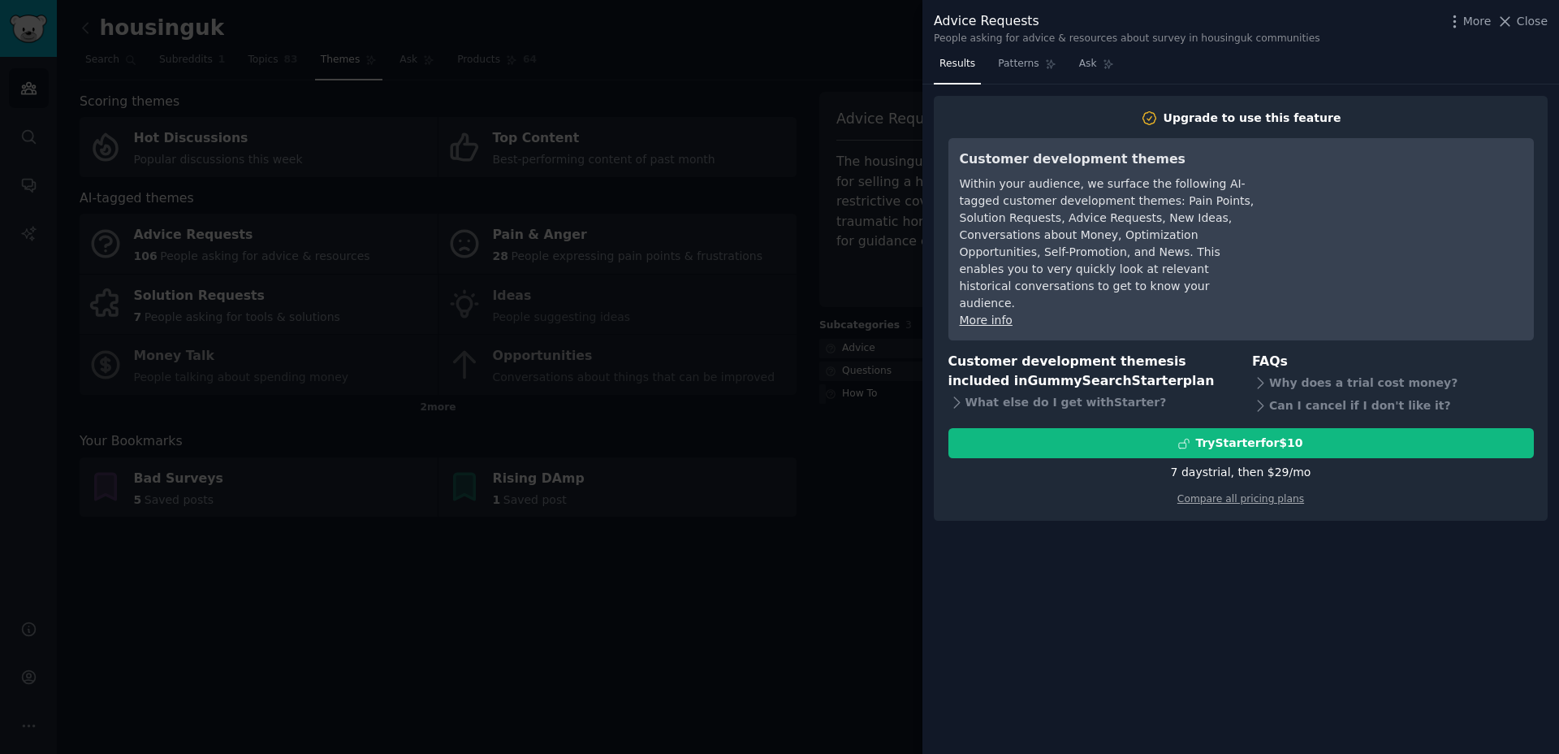
click at [788, 479] on div at bounding box center [779, 377] width 1559 height 754
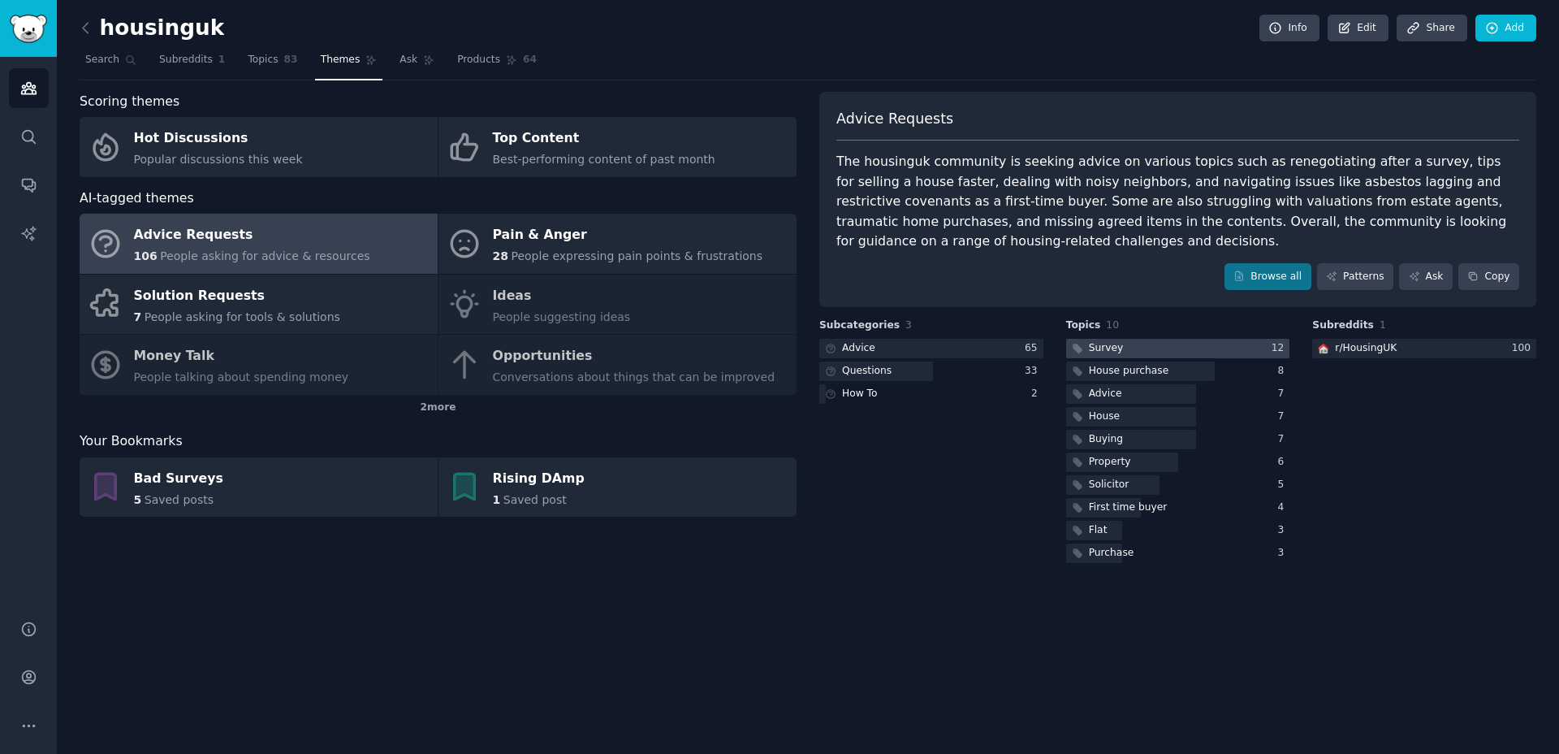
click at [1122, 352] on div "Survey" at bounding box center [1096, 349] width 60 height 20
click at [266, 64] on span "Topics" at bounding box center [263, 60] width 30 height 15
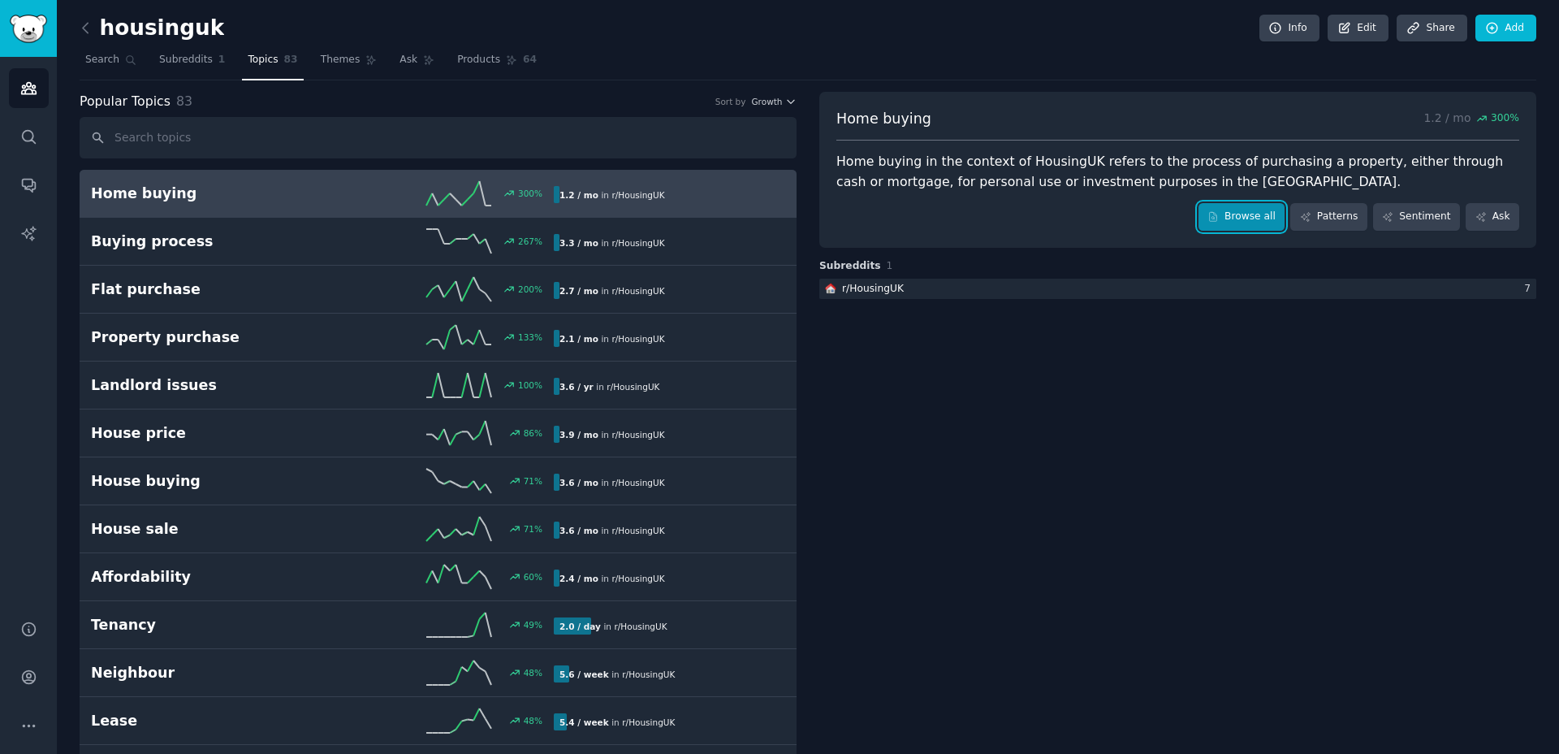
click at [1232, 213] on link "Browse all" at bounding box center [1242, 217] width 87 height 28
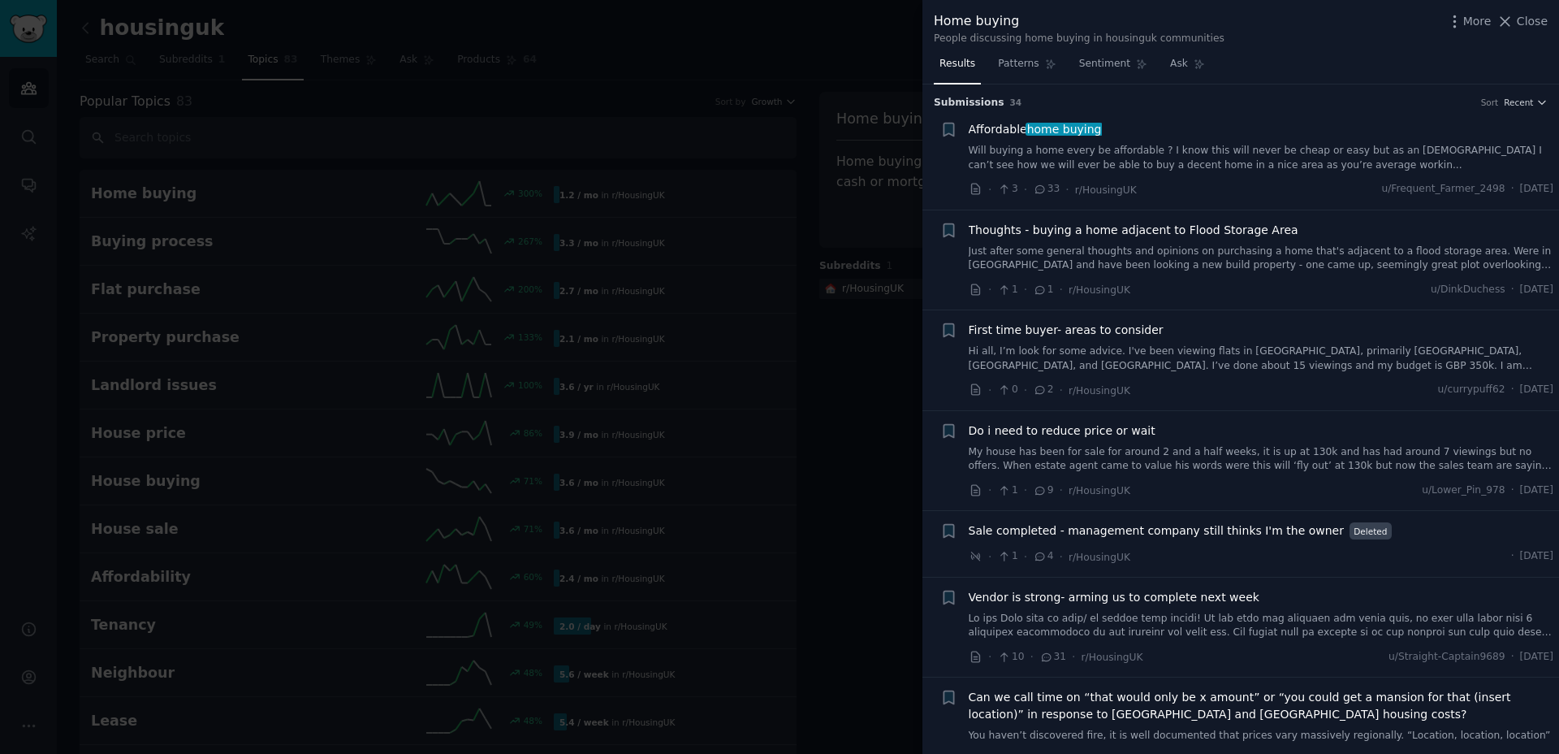
click at [528, 186] on div at bounding box center [779, 377] width 1559 height 754
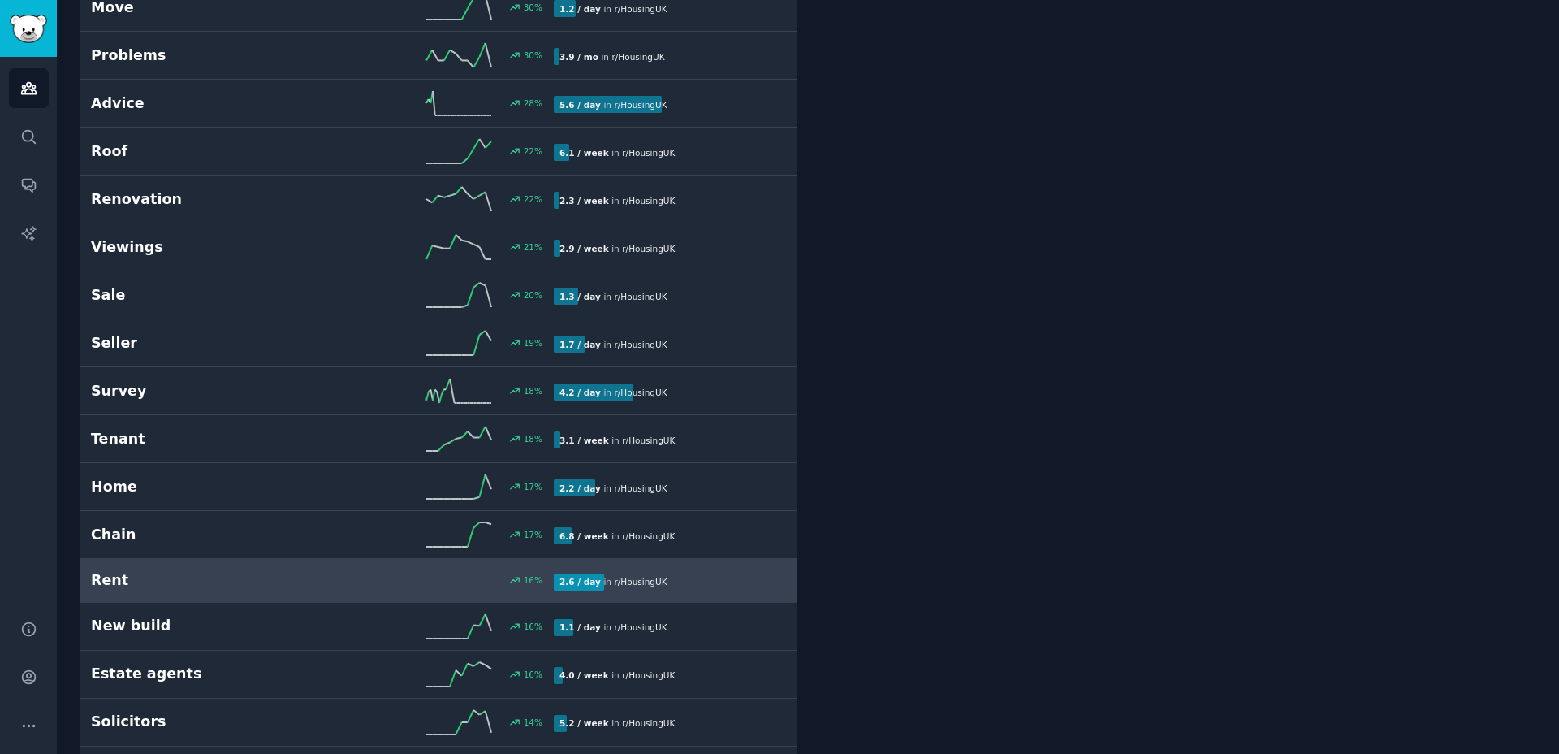
scroll to position [1101, 0]
